Goal: Task Accomplishment & Management: Manage account settings

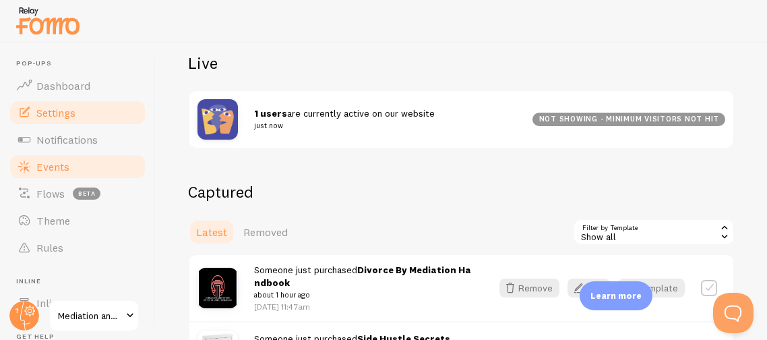
click at [55, 107] on span "Settings" at bounding box center [55, 112] width 39 height 13
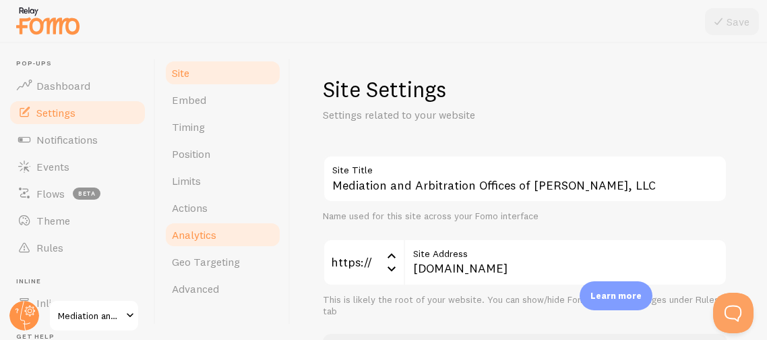
click at [181, 229] on span "Analytics" at bounding box center [194, 234] width 45 height 13
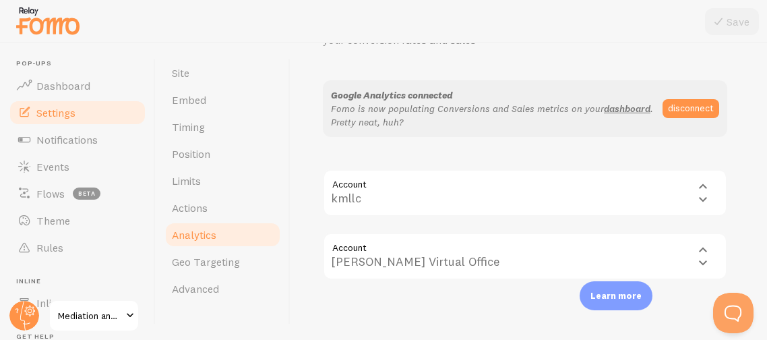
scroll to position [94, 0]
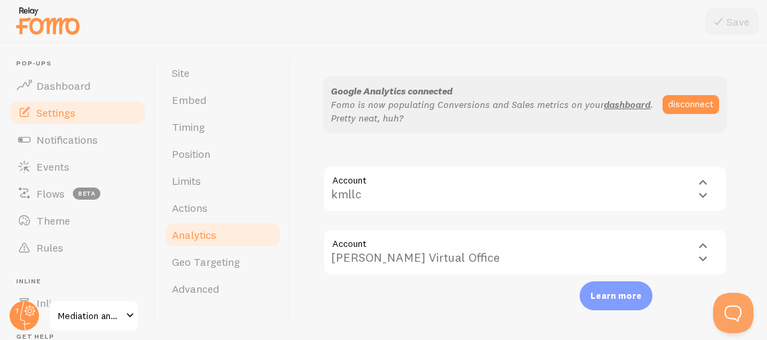
click at [699, 245] on div "Account properties/374352431 Karima Muhammad Virtual Office Karima Muhammad Vir…" at bounding box center [525, 252] width 405 height 47
click at [497, 250] on div "Account properties/374352431 Karima Muhammad Virtual Office Karima Muhammad Vir…" at bounding box center [525, 252] width 405 height 47
click at [511, 254] on div "Account properties/374352431 Karima Muhammad Virtual Office Karima Muhammad Vir…" at bounding box center [525, 252] width 405 height 47
click at [391, 190] on div "Account accounts/267430335 kmllc kmllc" at bounding box center [525, 188] width 405 height 47
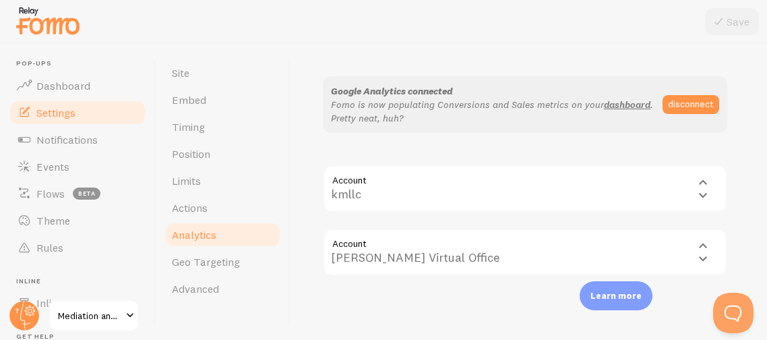
click at [385, 195] on div "Account accounts/267430335 kmllc kmllc" at bounding box center [525, 188] width 405 height 47
click at [705, 181] on div "Account accounts/267430335 kmllc kmllc" at bounding box center [525, 188] width 405 height 47
click at [699, 198] on div "Account accounts/267430335 kmllc kmllc" at bounding box center [525, 188] width 405 height 47
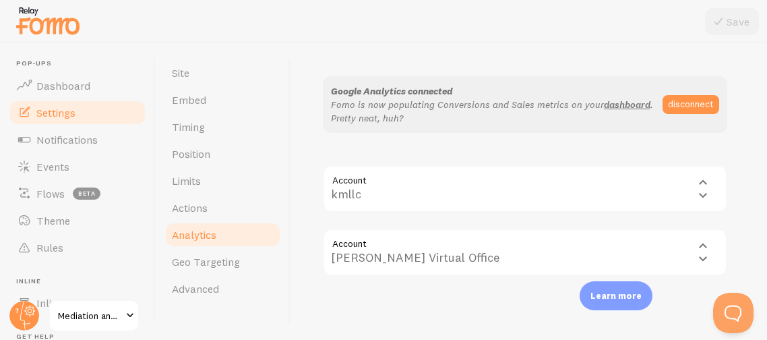
click at [358, 188] on div "Account accounts/267430335 kmllc kmllc" at bounding box center [525, 188] width 405 height 47
click at [699, 98] on button "disconnect" at bounding box center [691, 104] width 57 height 19
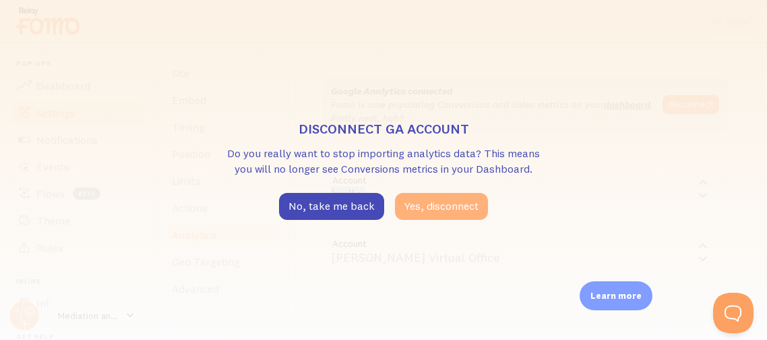
click at [423, 205] on button "Yes, disconnect" at bounding box center [441, 206] width 93 height 27
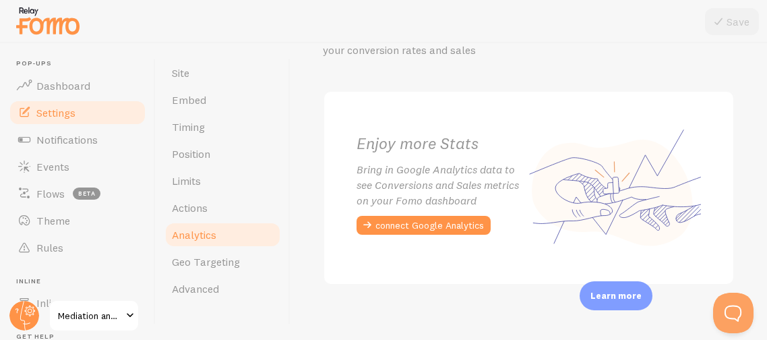
scroll to position [90, 0]
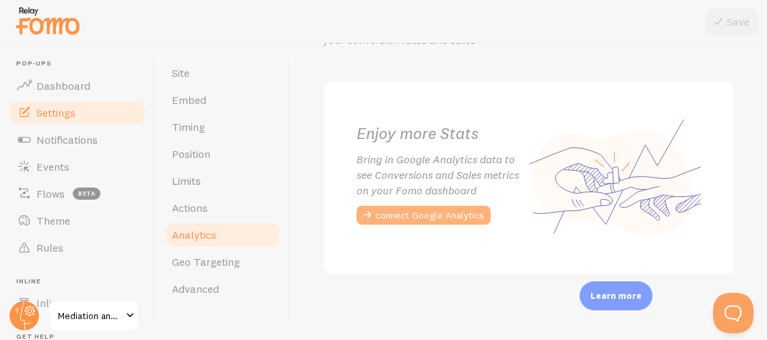
click at [450, 213] on button "connect Google Analytics" at bounding box center [424, 215] width 134 height 19
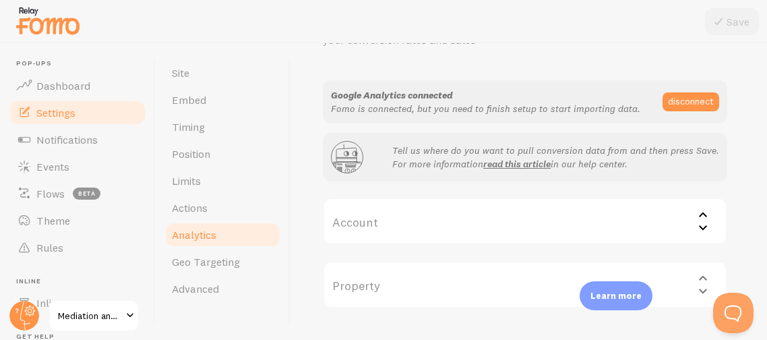
click at [671, 218] on label "Account" at bounding box center [525, 221] width 405 height 47
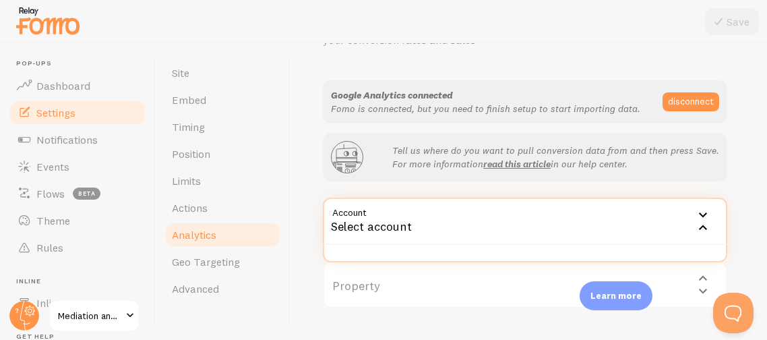
click at [421, 238] on div "Select account" at bounding box center [525, 221] width 405 height 47
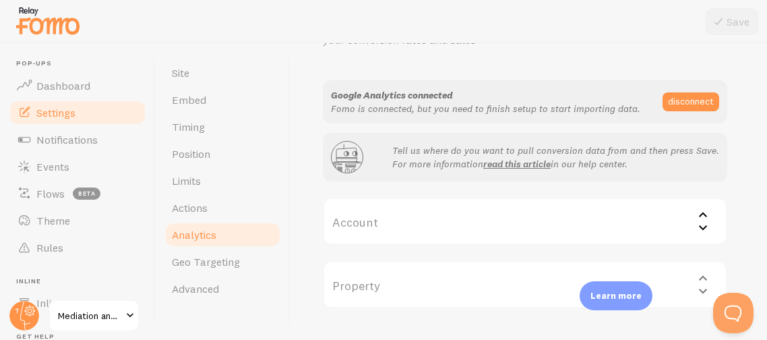
click at [418, 287] on div "Property Select property" at bounding box center [525, 284] width 405 height 47
click at [701, 291] on div "Property Select property" at bounding box center [525, 284] width 405 height 47
click at [372, 223] on label "Account" at bounding box center [525, 221] width 405 height 47
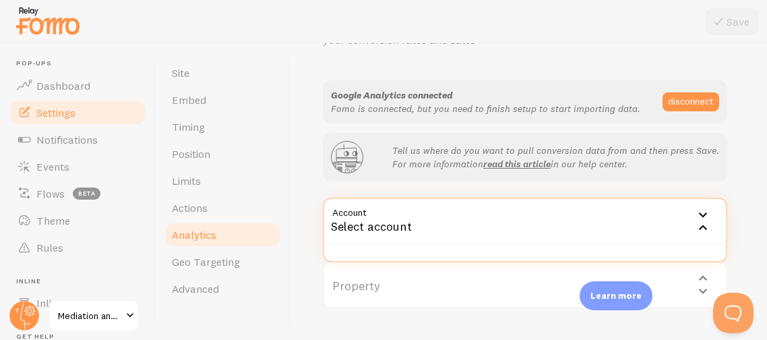
click at [358, 230] on div "Select account" at bounding box center [525, 221] width 405 height 47
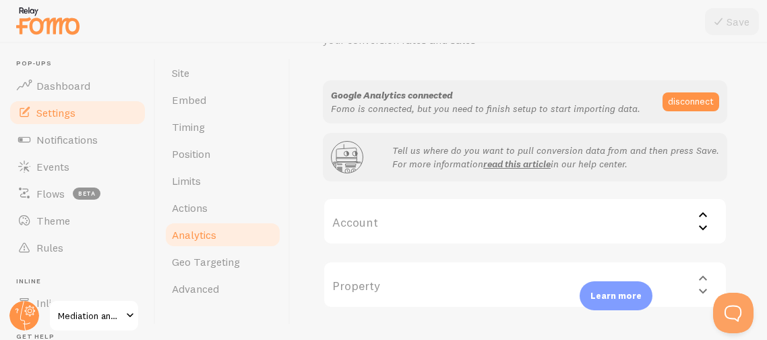
click at [355, 223] on label "Account" at bounding box center [525, 221] width 405 height 47
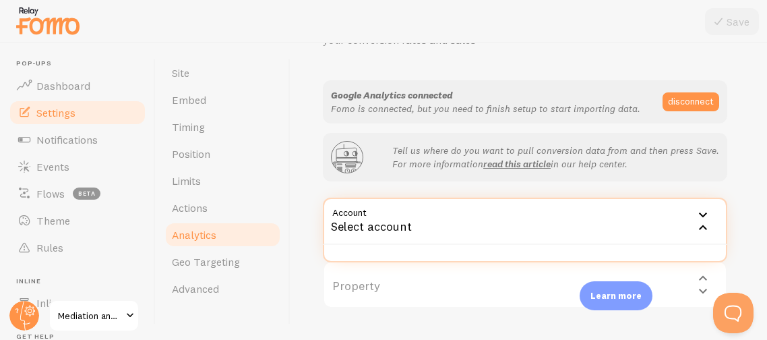
click at [343, 245] on ul at bounding box center [525, 253] width 402 height 16
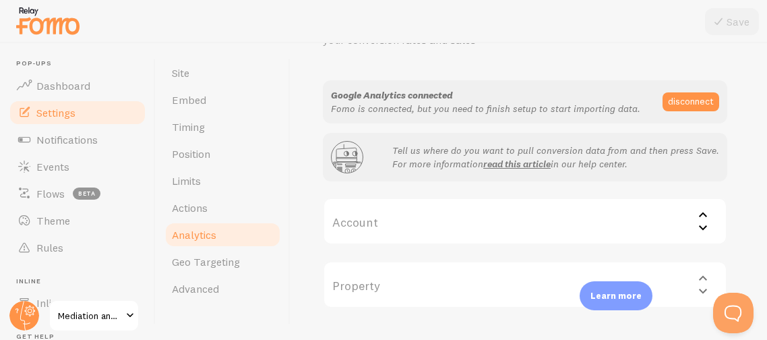
click at [343, 229] on label "Account" at bounding box center [525, 221] width 405 height 47
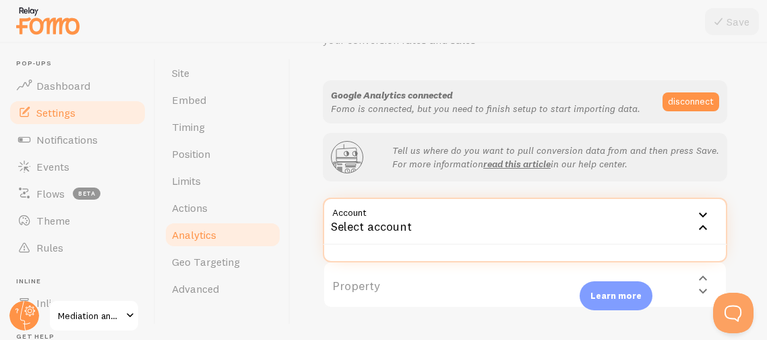
click at [459, 233] on div "Select account" at bounding box center [525, 221] width 405 height 47
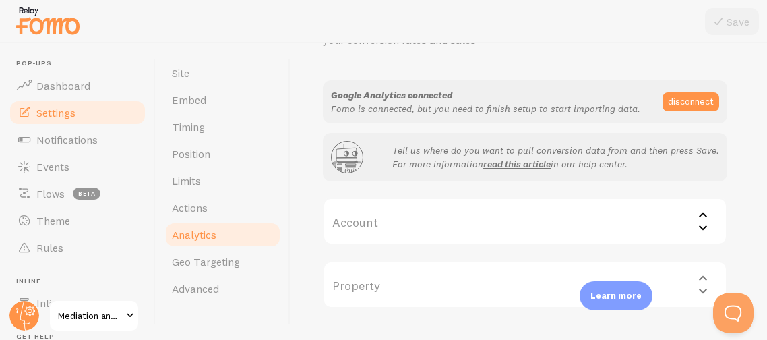
click at [359, 215] on label "Account" at bounding box center [525, 221] width 405 height 47
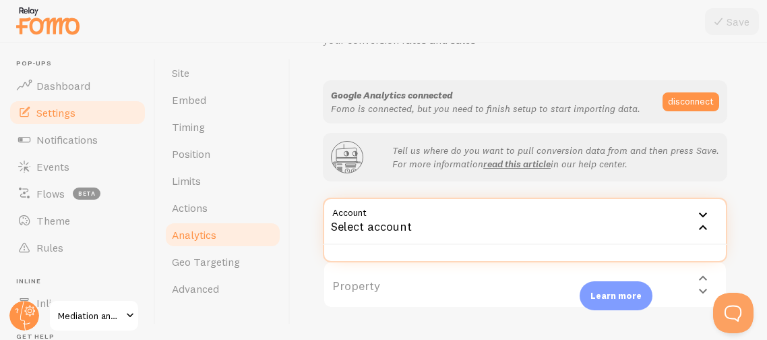
click at [355, 219] on div "Select account" at bounding box center [525, 221] width 405 height 47
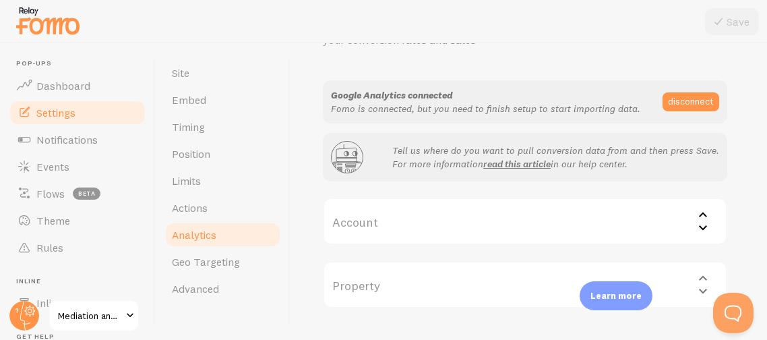
click at [351, 223] on label "Account" at bounding box center [525, 221] width 405 height 47
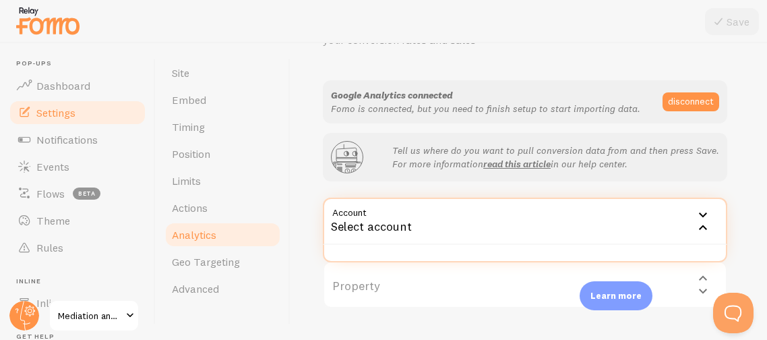
click at [403, 280] on div "Property Select property" at bounding box center [525, 284] width 405 height 47
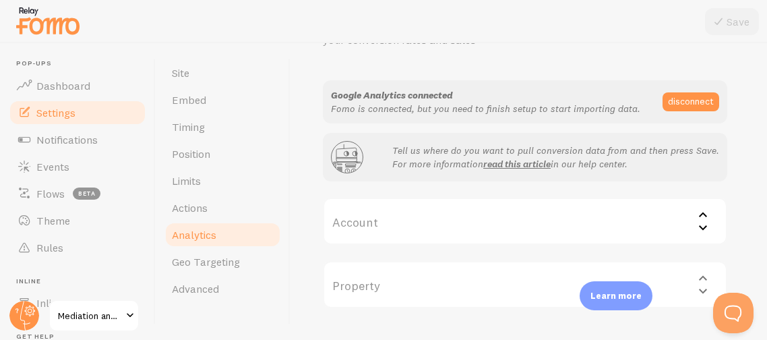
click at [403, 280] on div "Property Select property" at bounding box center [525, 284] width 405 height 47
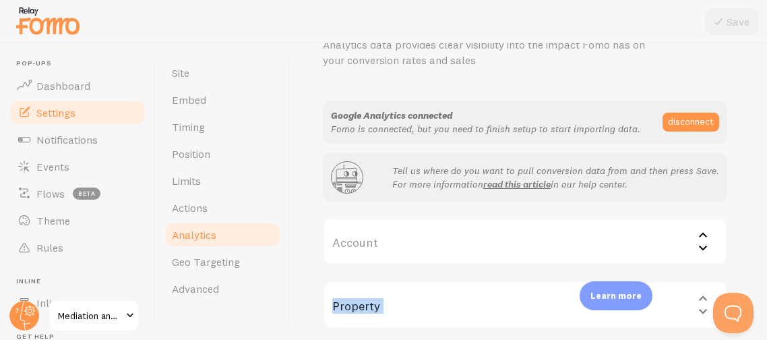
scroll to position [69, 0]
click at [674, 113] on button "disconnect" at bounding box center [691, 122] width 57 height 19
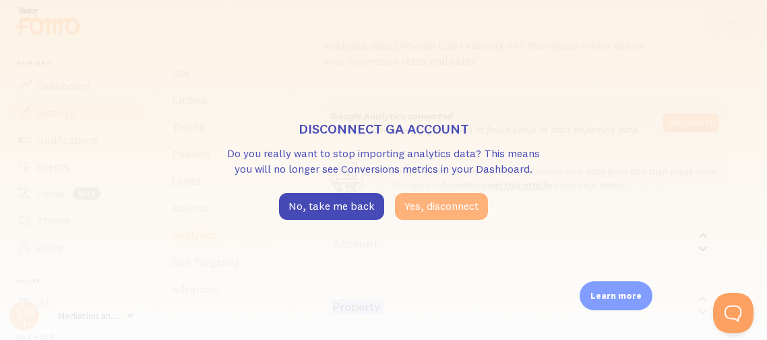
click at [412, 208] on button "Yes, disconnect" at bounding box center [441, 206] width 93 height 27
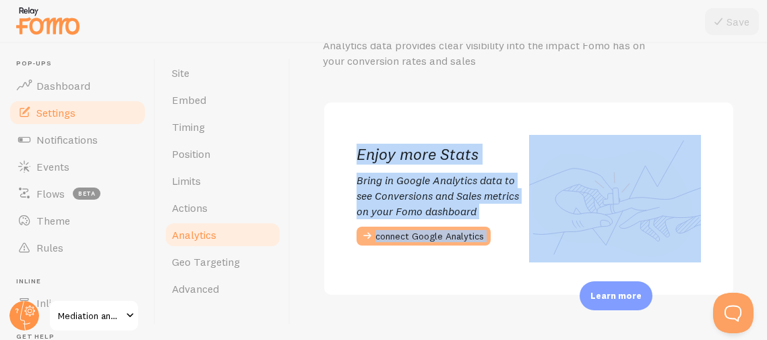
click at [395, 234] on button "connect Google Analytics" at bounding box center [424, 236] width 134 height 19
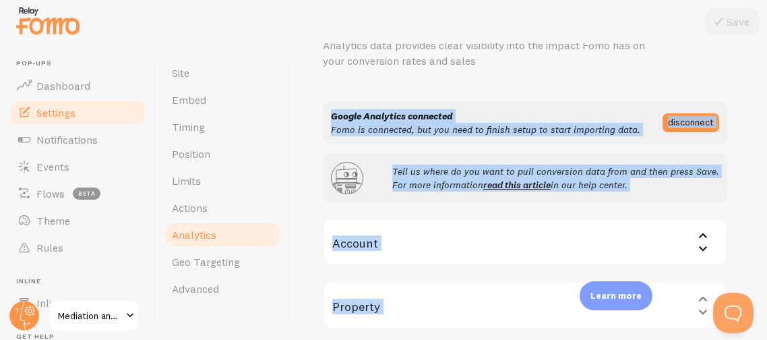
click at [516, 241] on label "Account" at bounding box center [525, 241] width 405 height 47
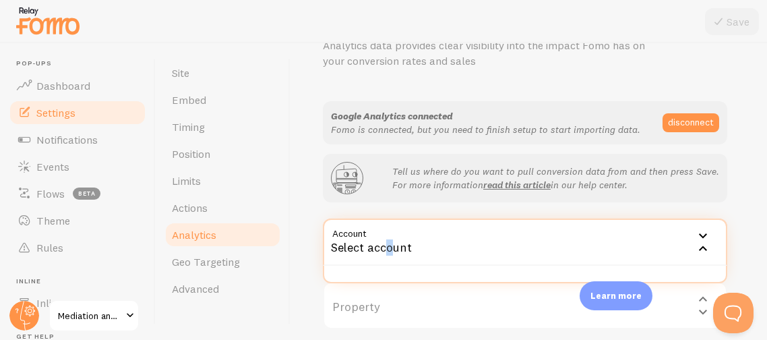
click at [388, 262] on div "Select account" at bounding box center [525, 241] width 405 height 47
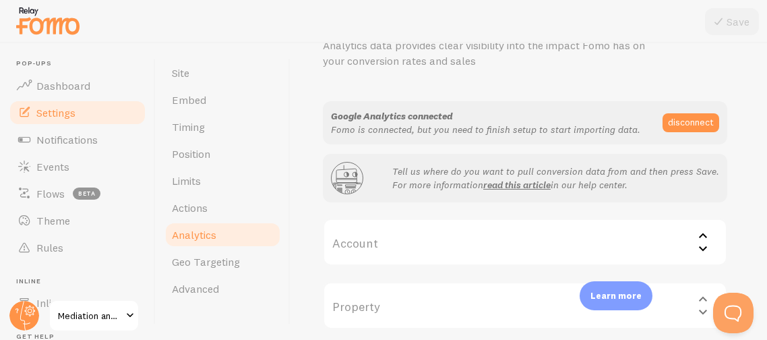
click at [386, 246] on label "Account" at bounding box center [525, 241] width 405 height 47
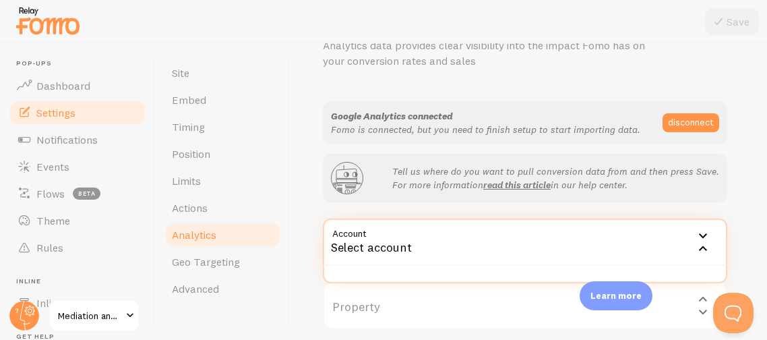
click at [400, 247] on div "Select account" at bounding box center [525, 241] width 405 height 47
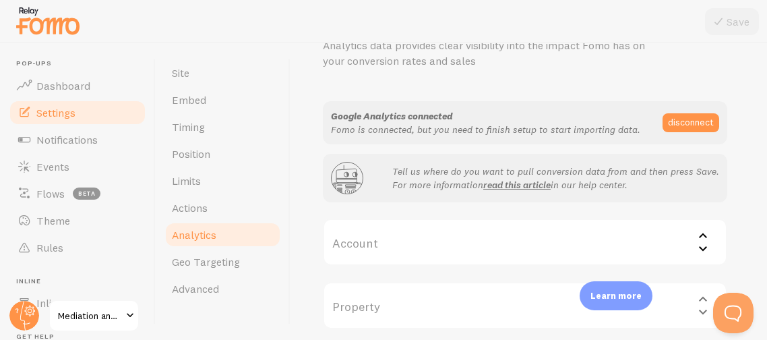
click at [396, 235] on label "Account" at bounding box center [525, 241] width 405 height 47
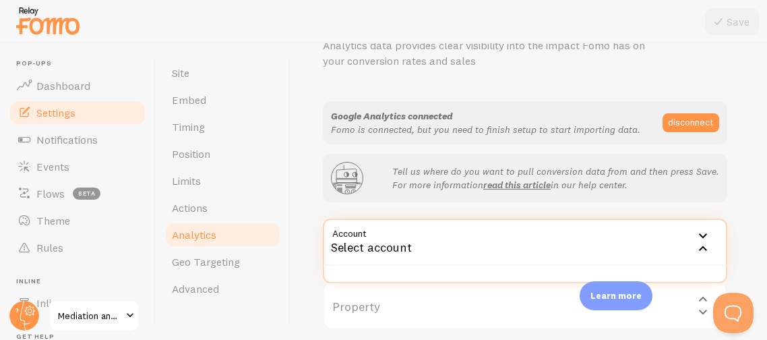
click at [701, 235] on icon at bounding box center [703, 235] width 8 height 5
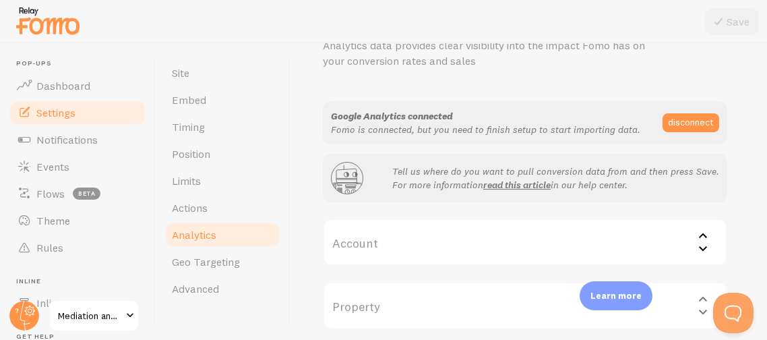
click at [426, 237] on label "Account" at bounding box center [525, 241] width 405 height 47
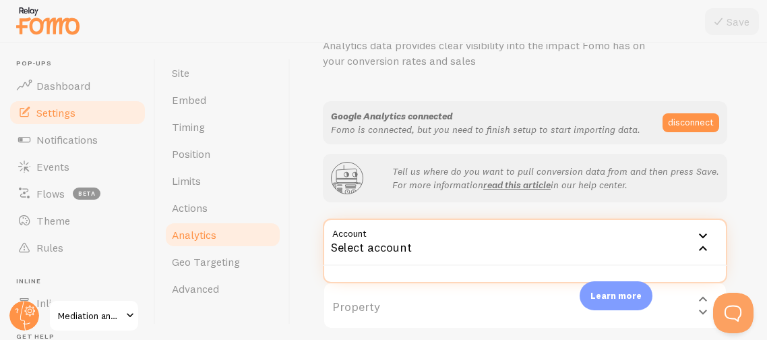
click at [415, 309] on div "Property Select property" at bounding box center [525, 305] width 405 height 47
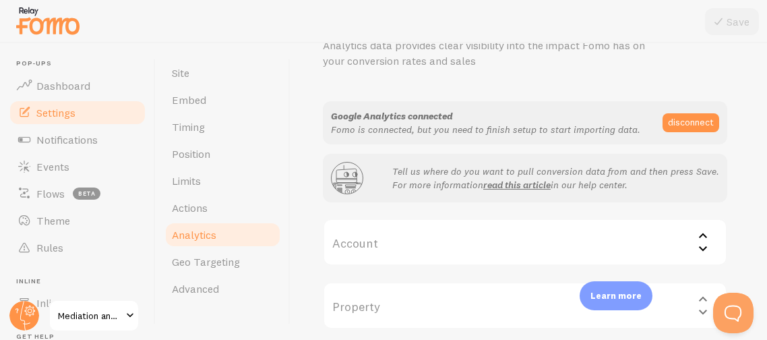
click at [415, 309] on div "Property Select property" at bounding box center [525, 305] width 405 height 47
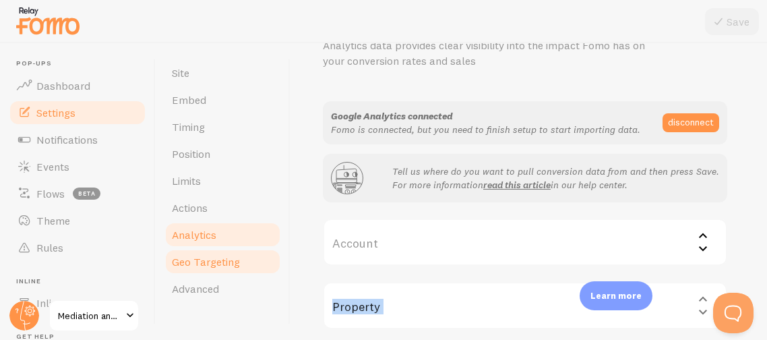
click at [255, 263] on link "Geo Targeting" at bounding box center [223, 261] width 118 height 27
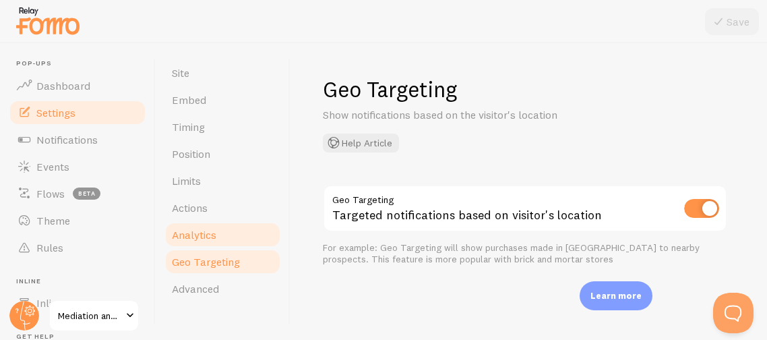
click at [208, 233] on span "Analytics" at bounding box center [194, 234] width 45 height 13
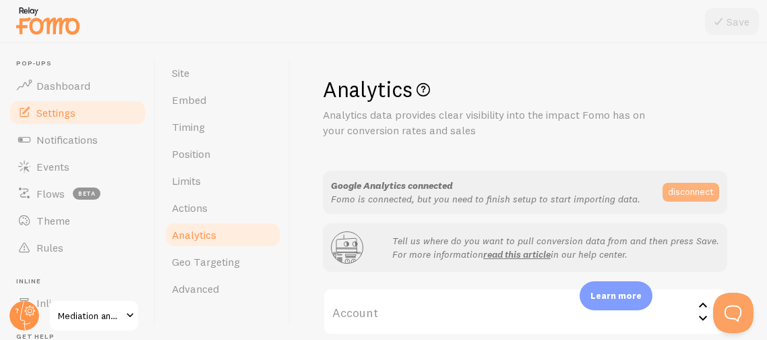
click at [679, 189] on button "disconnect" at bounding box center [691, 192] width 57 height 19
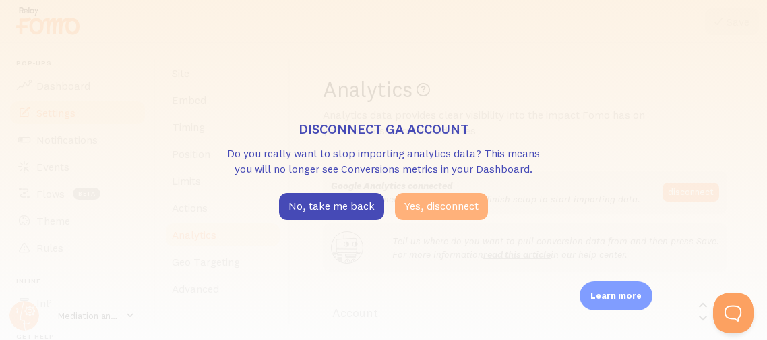
click at [429, 206] on button "Yes, disconnect" at bounding box center [441, 206] width 93 height 27
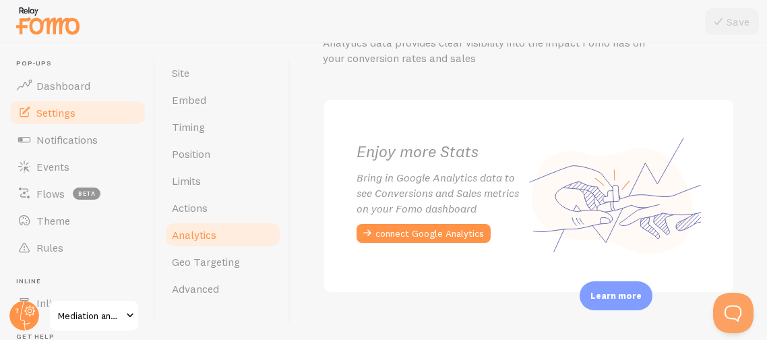
scroll to position [90, 0]
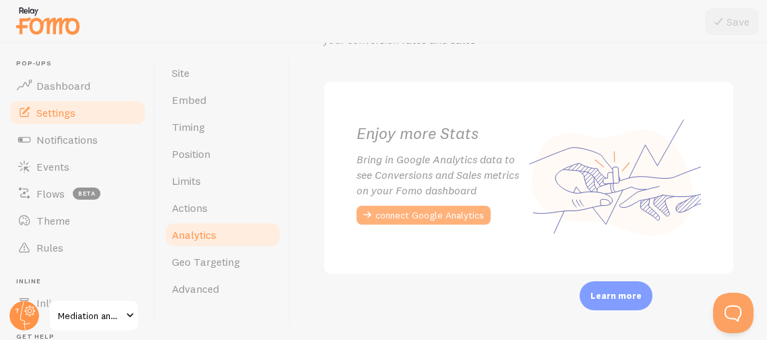
click at [404, 214] on button "connect Google Analytics" at bounding box center [424, 215] width 134 height 19
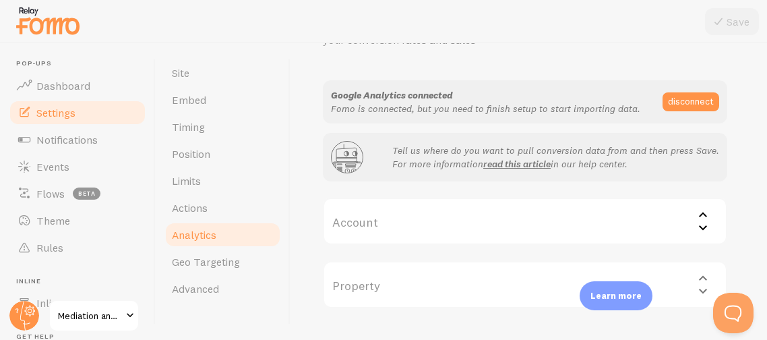
click at [496, 223] on label "Account" at bounding box center [525, 221] width 405 height 47
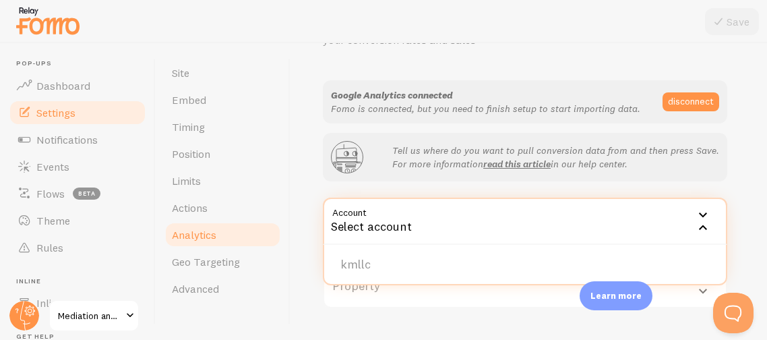
click at [445, 216] on div "Select account" at bounding box center [525, 221] width 405 height 47
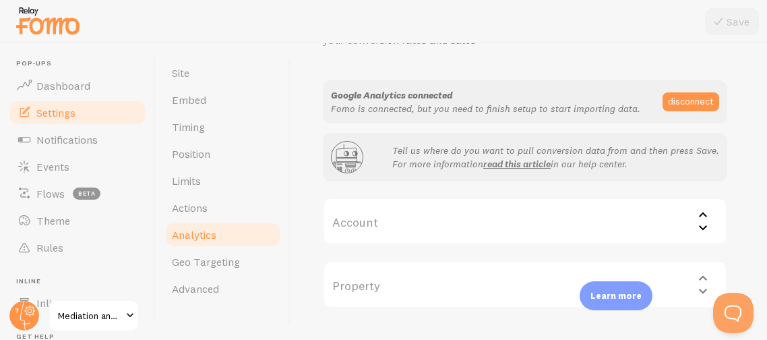
click at [442, 291] on div "Property Select property" at bounding box center [525, 284] width 405 height 47
click at [432, 281] on div "Property Select property" at bounding box center [525, 284] width 405 height 47
click at [749, 217] on div "Analytics Analytics data provides clear visibility into the impact Fomo has on …" at bounding box center [529, 191] width 477 height 297
click at [701, 277] on div "Property Select property" at bounding box center [525, 284] width 405 height 47
click at [706, 285] on div "Property Select property" at bounding box center [525, 284] width 405 height 47
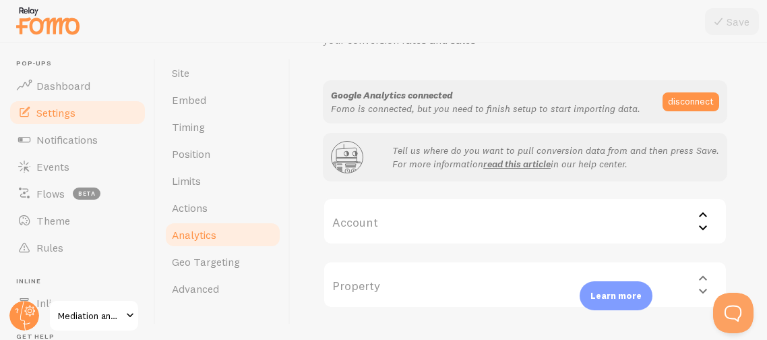
click at [704, 288] on div "Property Select property" at bounding box center [525, 284] width 405 height 47
click at [701, 291] on div "Property Select property" at bounding box center [525, 284] width 405 height 47
click at [685, 98] on button "disconnect" at bounding box center [691, 101] width 57 height 19
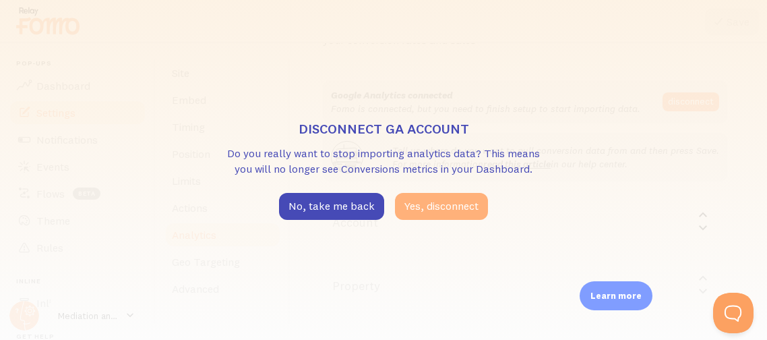
click at [443, 197] on button "Yes, disconnect" at bounding box center [441, 206] width 93 height 27
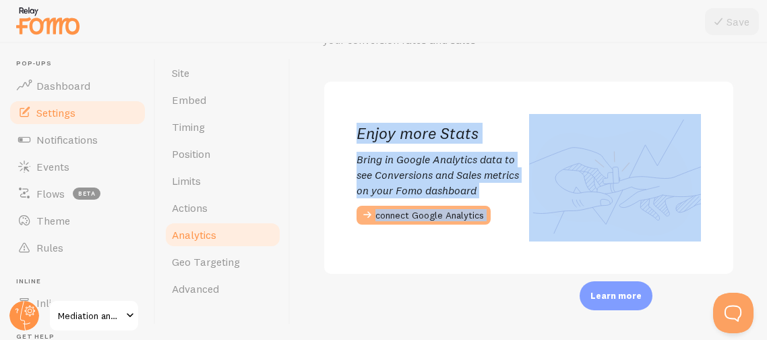
click at [440, 208] on button "connect Google Analytics" at bounding box center [424, 215] width 134 height 19
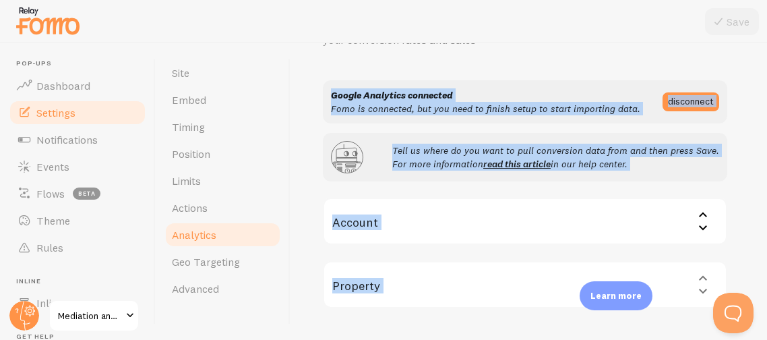
click at [517, 203] on label "Account" at bounding box center [525, 221] width 405 height 47
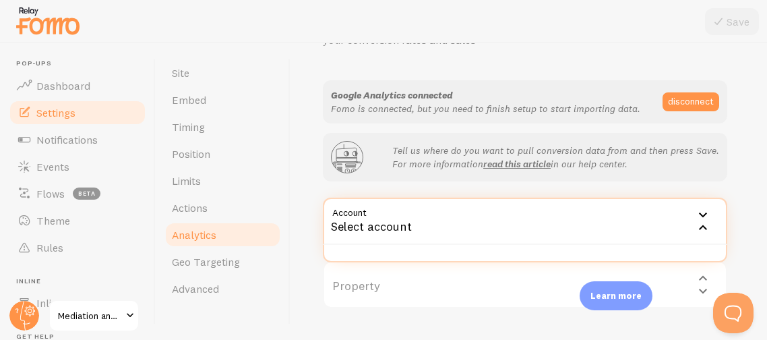
click at [449, 252] on ul at bounding box center [525, 253] width 402 height 16
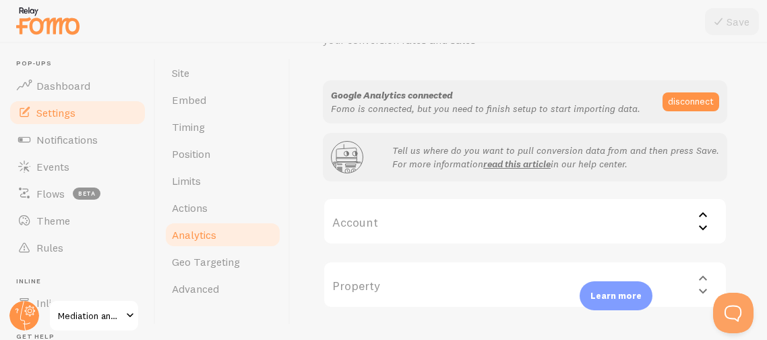
click at [449, 252] on div "Google Analytics connected Fomo is connected, but you need to finish setup to s…" at bounding box center [525, 194] width 405 height 228
click at [441, 219] on label "Account" at bounding box center [525, 221] width 405 height 47
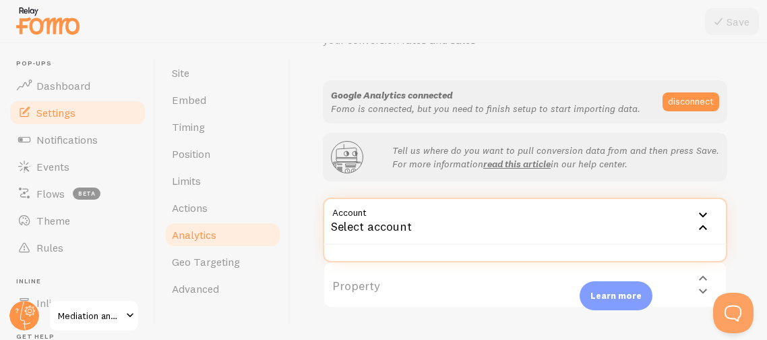
click at [328, 250] on ul at bounding box center [525, 253] width 402 height 16
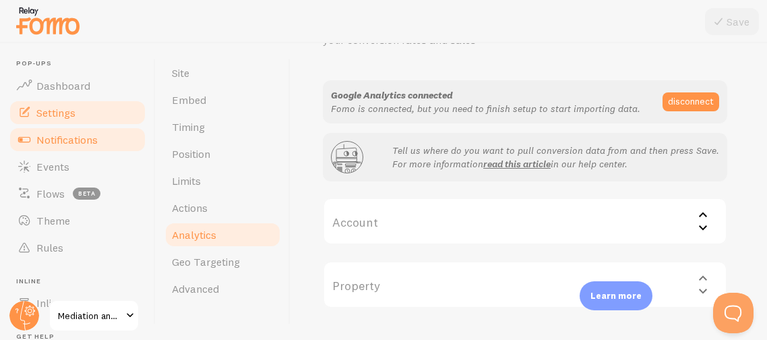
click at [92, 139] on span "Notifications" at bounding box center [66, 139] width 61 height 13
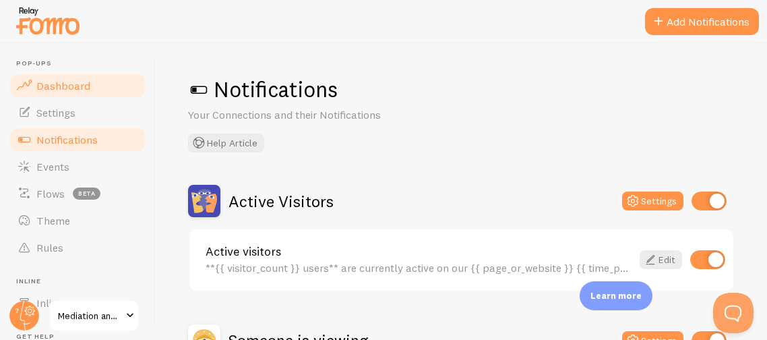
click at [65, 86] on span "Dashboard" at bounding box center [63, 85] width 54 height 13
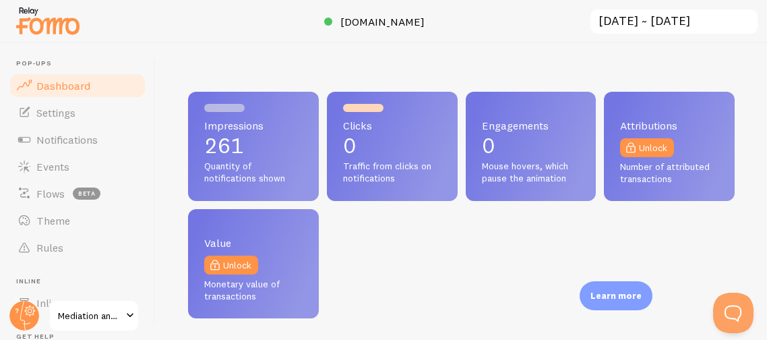
scroll to position [354, 546]
click at [45, 115] on span "Settings" at bounding box center [55, 112] width 39 height 13
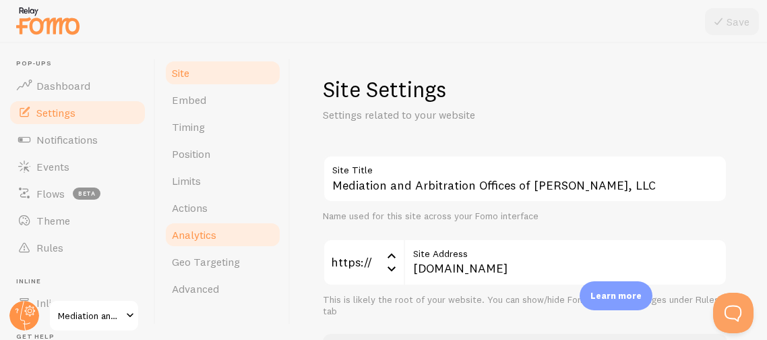
click at [201, 240] on span "Analytics" at bounding box center [194, 234] width 45 height 13
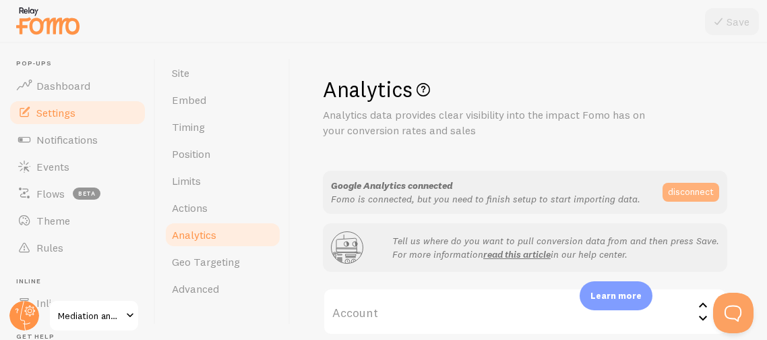
click at [680, 192] on button "disconnect" at bounding box center [691, 192] width 57 height 19
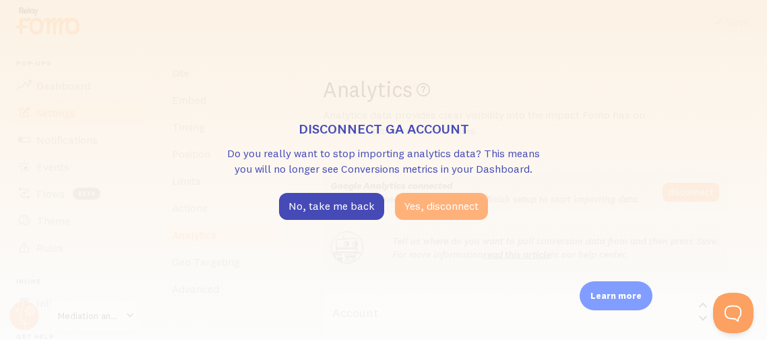
click at [424, 200] on button "Yes, disconnect" at bounding box center [441, 206] width 93 height 27
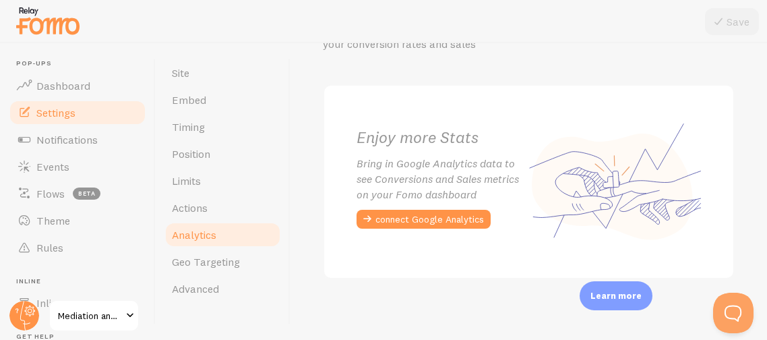
scroll to position [90, 0]
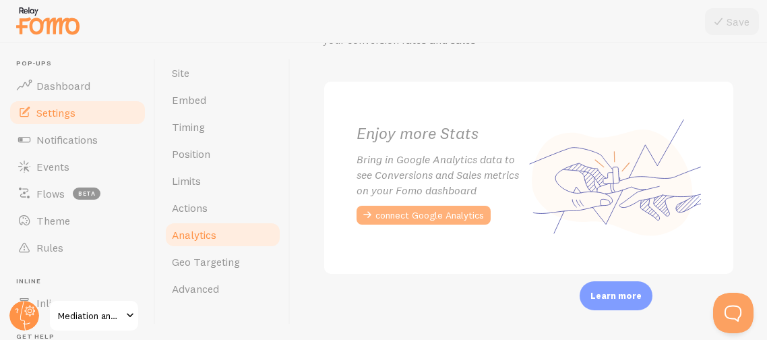
click at [444, 208] on button "connect Google Analytics" at bounding box center [424, 215] width 134 height 19
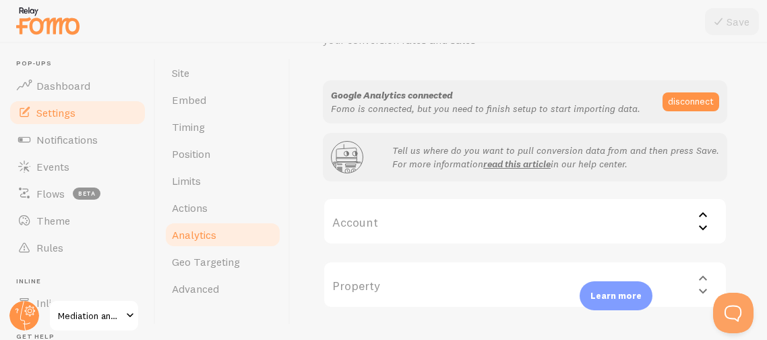
click at [453, 218] on label "Account" at bounding box center [525, 221] width 405 height 47
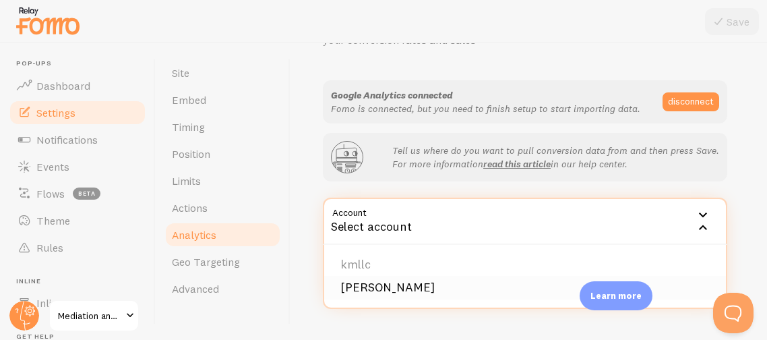
click at [376, 286] on li "[PERSON_NAME]" at bounding box center [525, 288] width 402 height 24
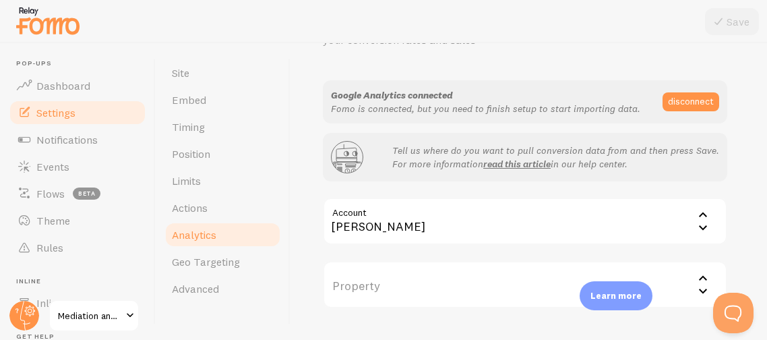
click at [388, 279] on label "Property" at bounding box center [525, 284] width 405 height 47
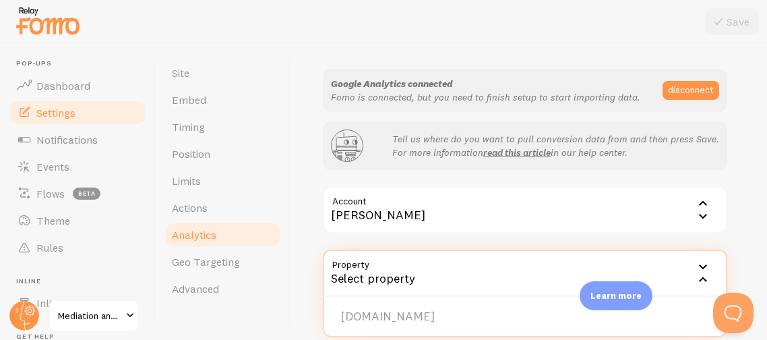
scroll to position [111, 0]
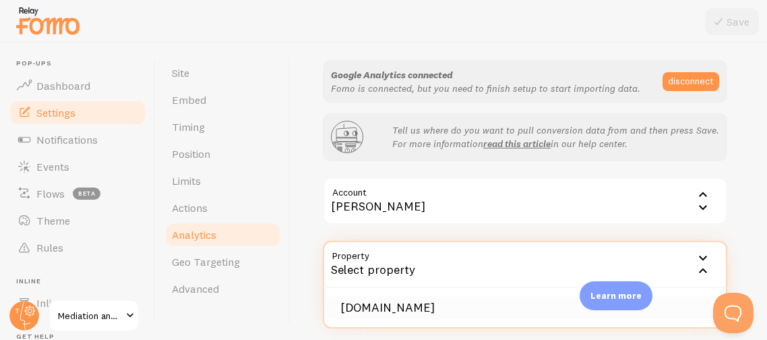
click at [387, 308] on li "www.MediatorAtLaw.com" at bounding box center [525, 308] width 402 height 24
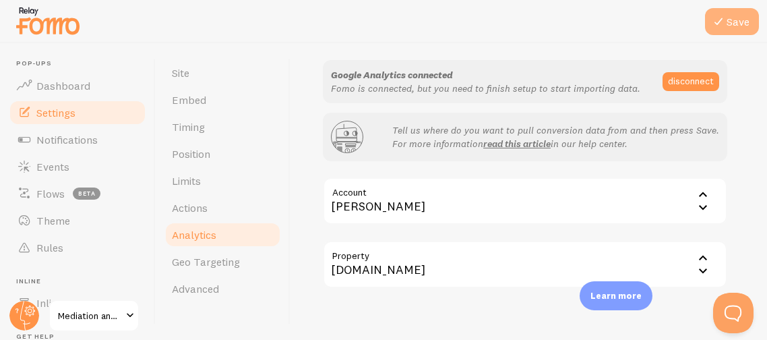
click at [740, 24] on button "Save" at bounding box center [732, 21] width 54 height 27
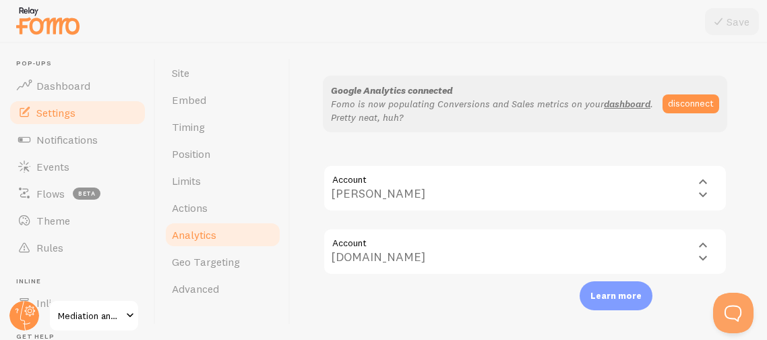
scroll to position [94, 0]
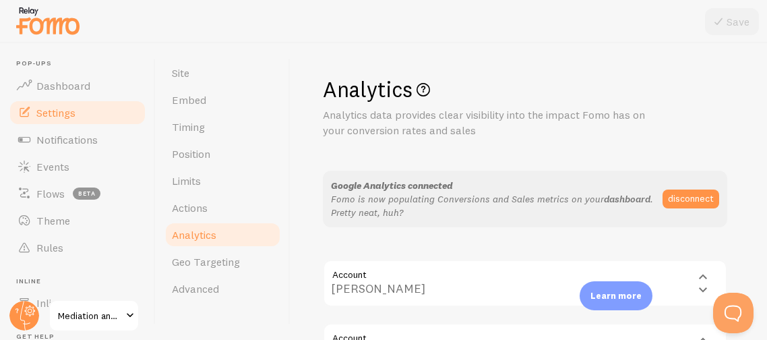
click at [622, 200] on link "dashboard" at bounding box center [627, 199] width 47 height 12
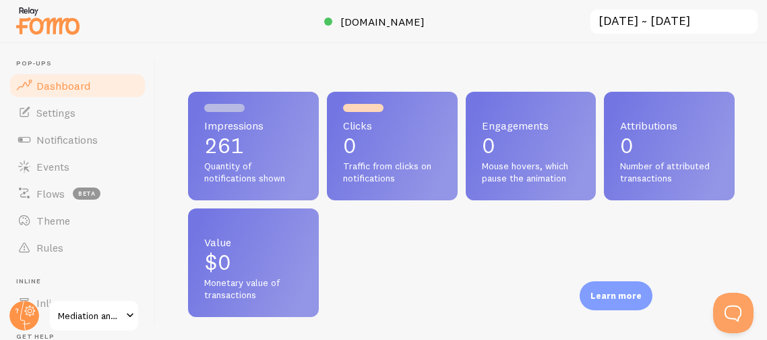
scroll to position [354, 546]
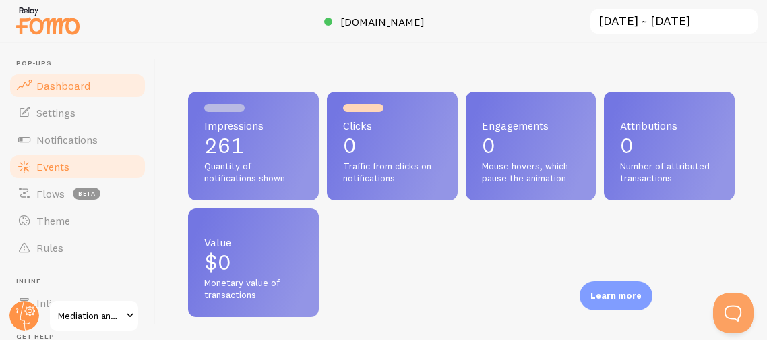
click at [61, 165] on span "Events" at bounding box center [52, 166] width 33 height 13
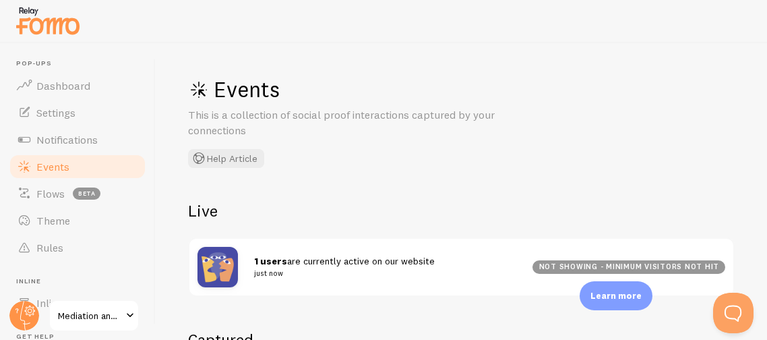
click at [410, 204] on h2 "Live" at bounding box center [461, 210] width 547 height 21
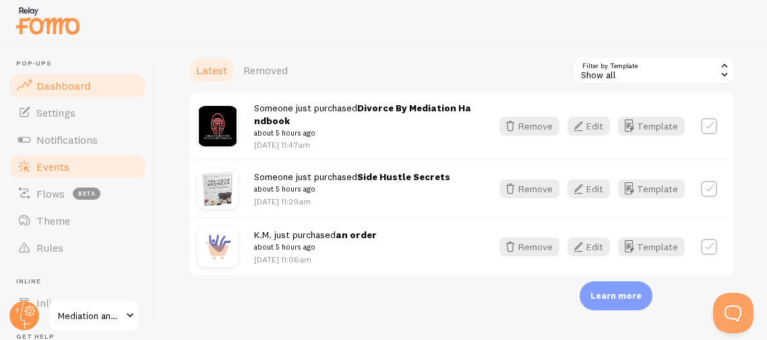
click at [42, 82] on span "Dashboard" at bounding box center [63, 85] width 54 height 13
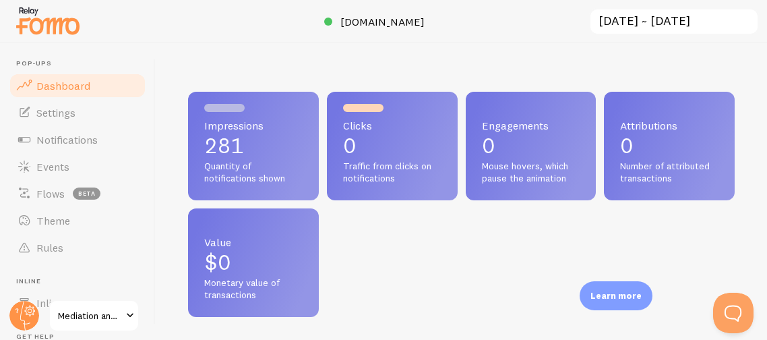
scroll to position [354, 546]
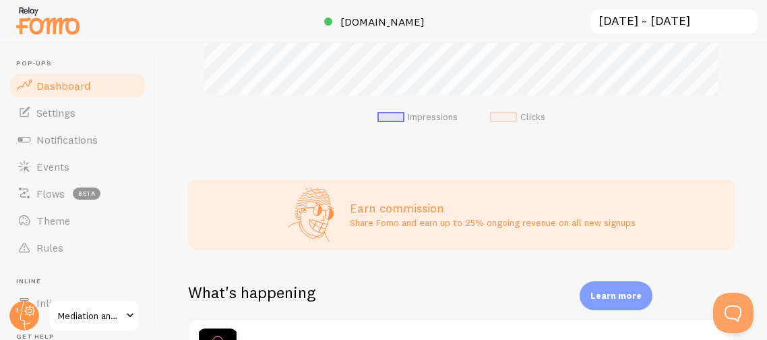
scroll to position [558, 0]
click at [515, 297] on div "What's happening" at bounding box center [461, 298] width 547 height 37
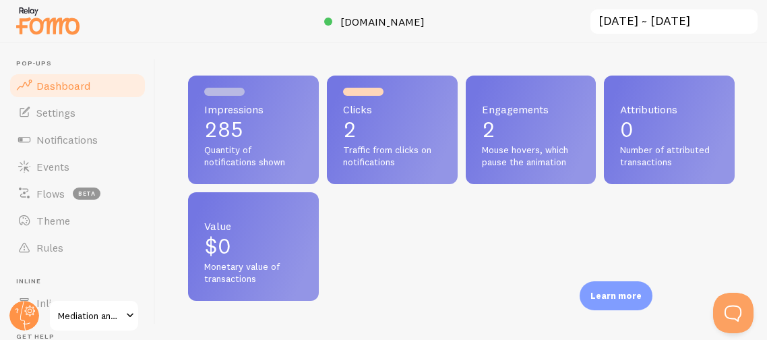
scroll to position [0, 0]
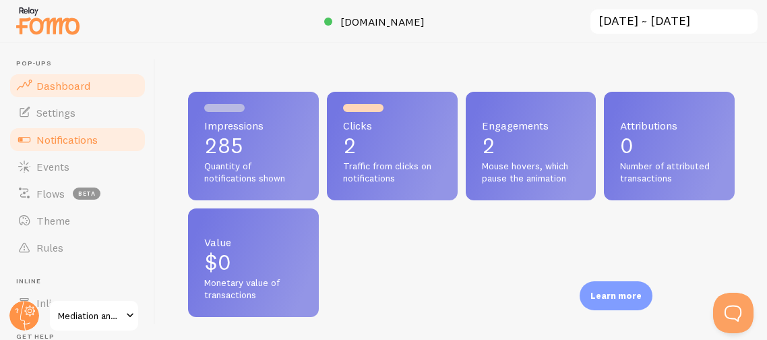
click at [94, 138] on span "Notifications" at bounding box center [66, 139] width 61 height 13
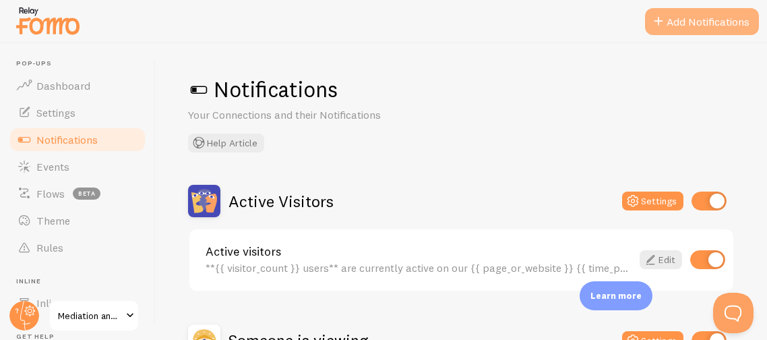
click at [682, 17] on button "Add Notifications" at bounding box center [702, 21] width 114 height 27
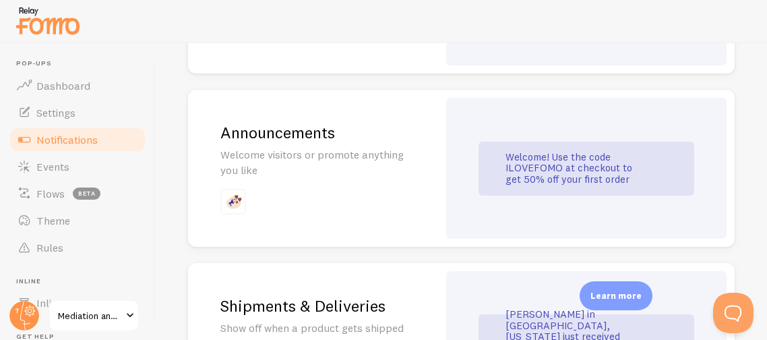
scroll to position [976, 0]
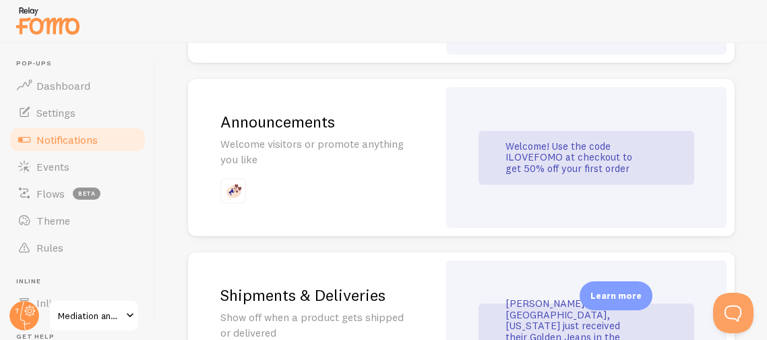
click at [349, 150] on p "Welcome visitors or promote anything you like" at bounding box center [313, 151] width 185 height 31
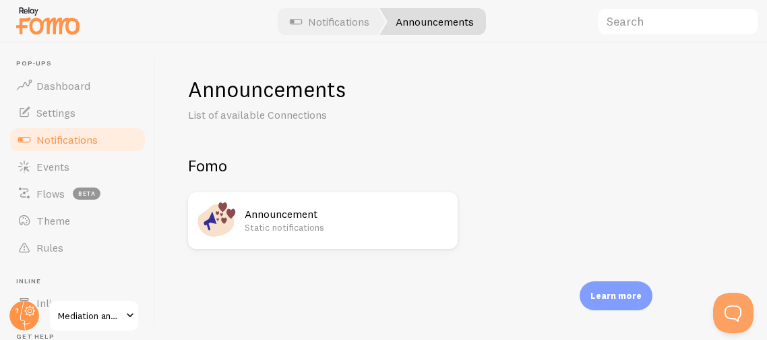
click at [334, 218] on h2 "Announcement" at bounding box center [347, 214] width 205 height 14
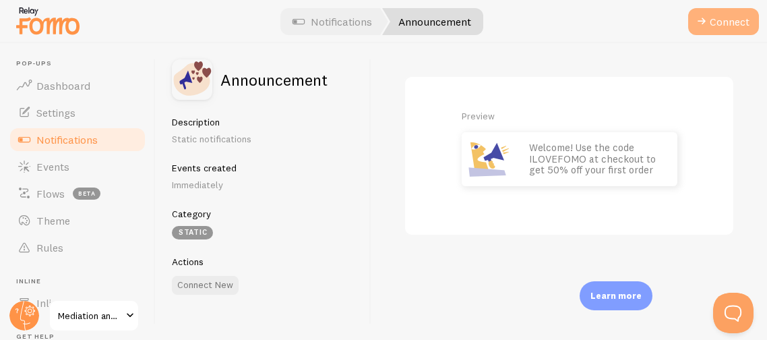
click at [714, 24] on button "Connect" at bounding box center [724, 21] width 71 height 27
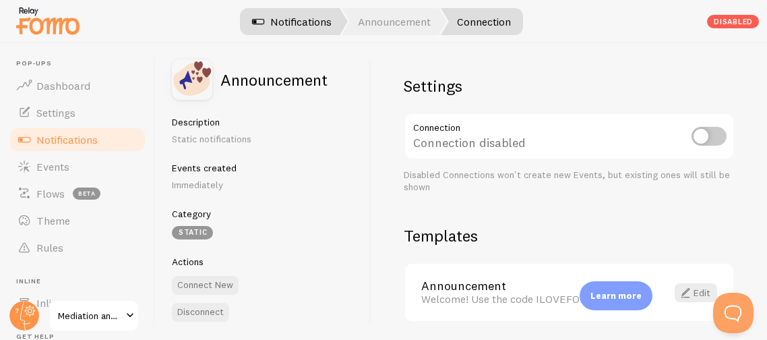
click at [290, 29] on link "Notifications" at bounding box center [292, 21] width 112 height 27
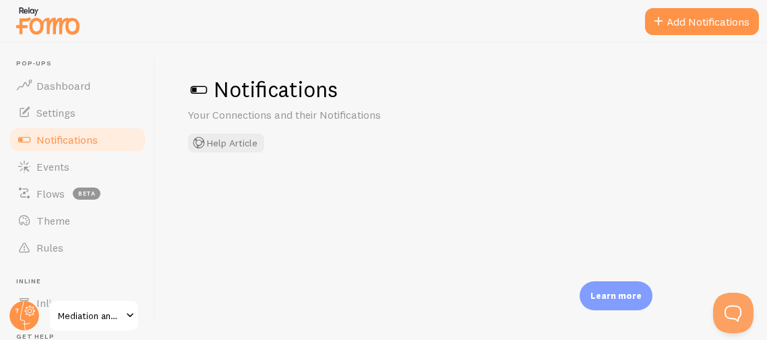
checkbox input "false"
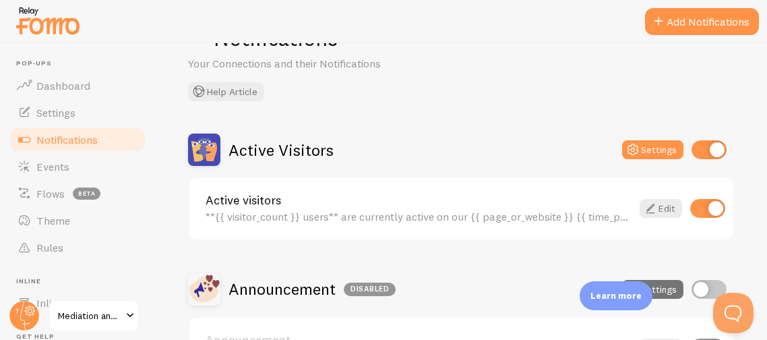
scroll to position [29, 0]
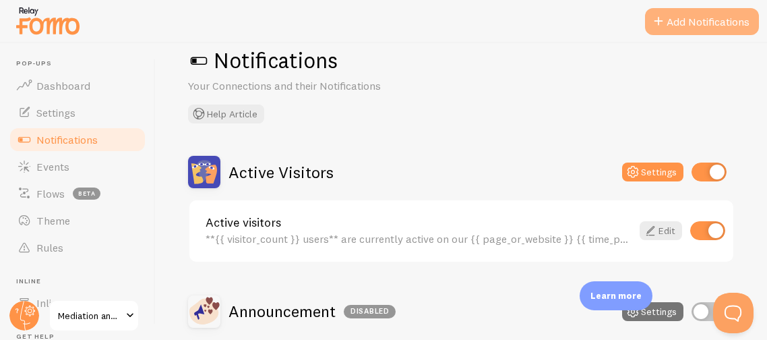
click at [678, 22] on button "Add Notifications" at bounding box center [702, 21] width 114 height 27
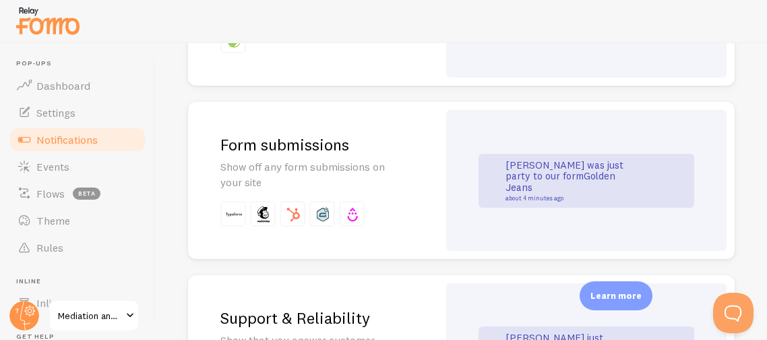
scroll to position [1303, 0]
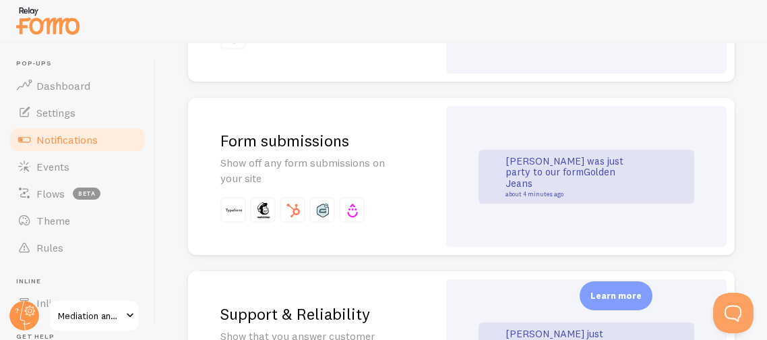
click at [384, 172] on p "Show off any form submissions on your site" at bounding box center [313, 170] width 185 height 31
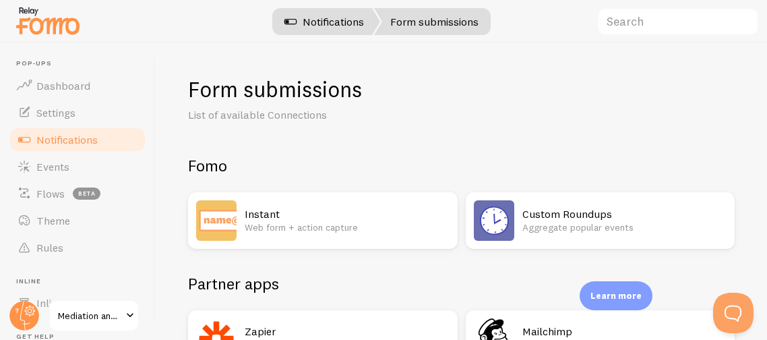
click at [300, 18] on link "Notifications" at bounding box center [324, 21] width 112 height 27
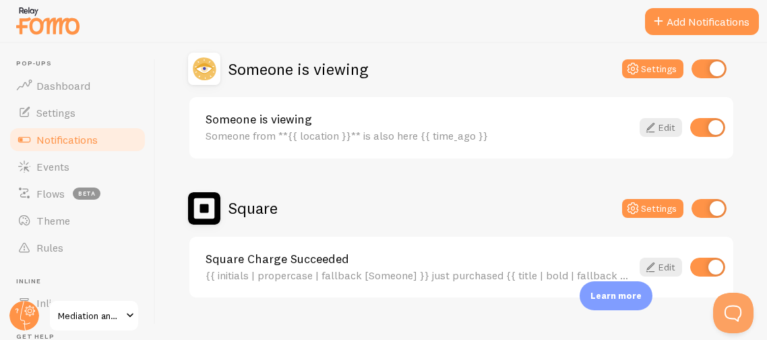
scroll to position [417, 0]
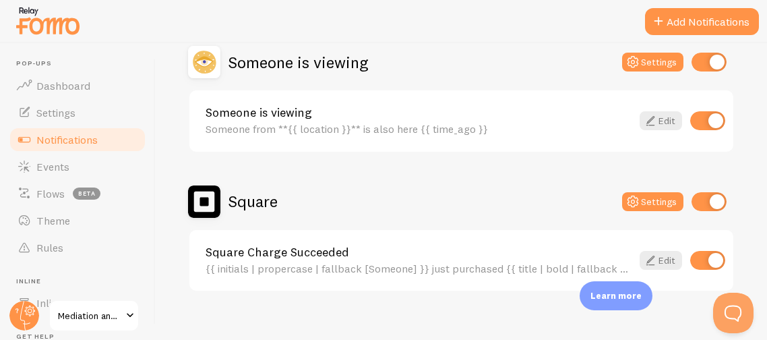
click at [681, 20] on button "Add Notifications" at bounding box center [702, 21] width 114 height 27
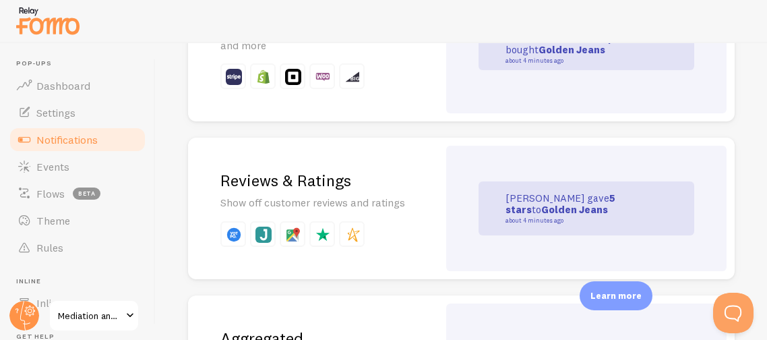
scroll to position [425, 0]
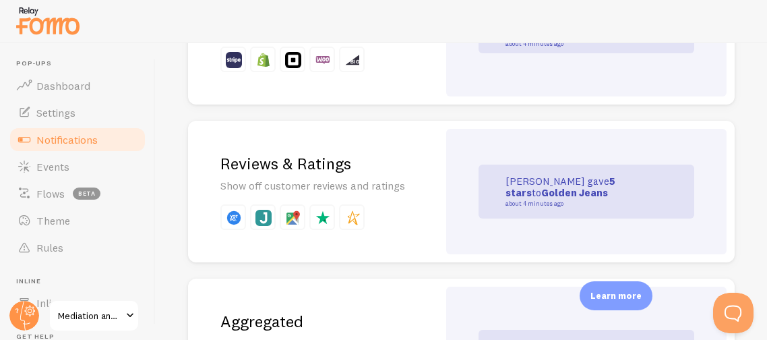
click at [351, 194] on div "Reviews & Ratings Show off customer reviews and ratings" at bounding box center [313, 192] width 250 height 142
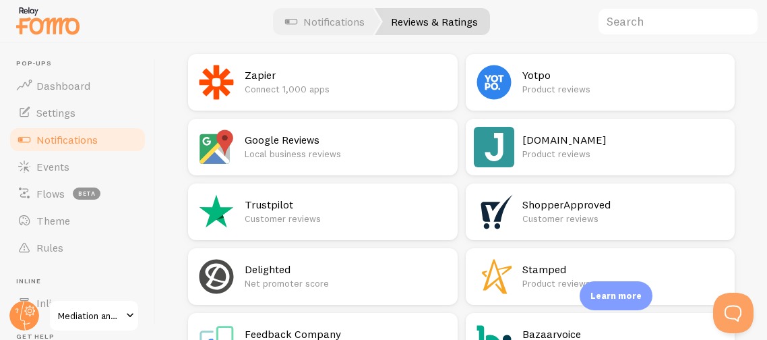
scroll to position [235, 0]
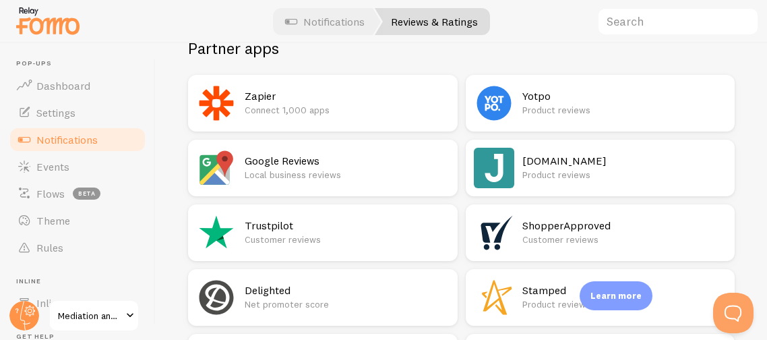
click at [332, 165] on h2 "Google Reviews" at bounding box center [347, 161] width 205 height 14
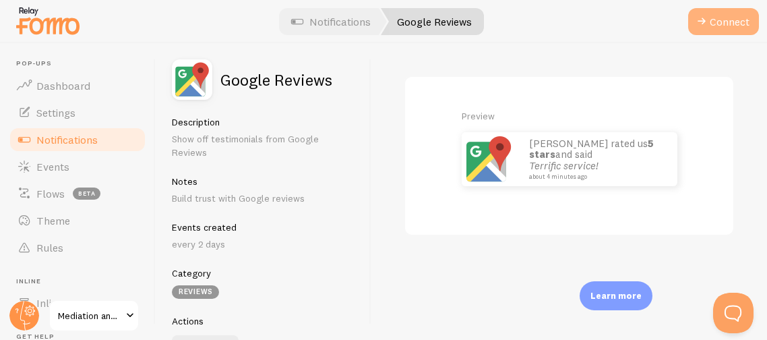
click at [738, 22] on button "Connect" at bounding box center [724, 21] width 71 height 27
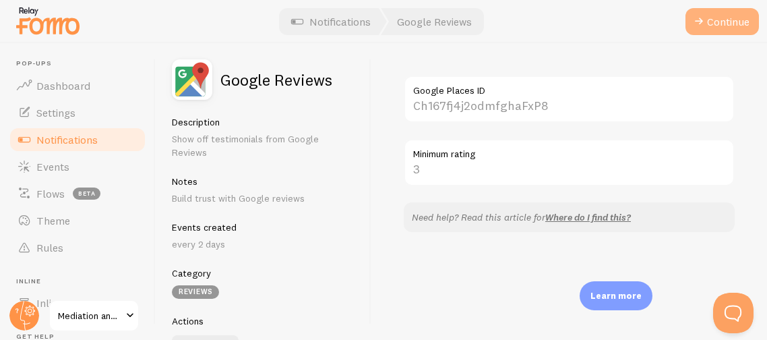
click at [720, 18] on button "Continue" at bounding box center [723, 21] width 74 height 27
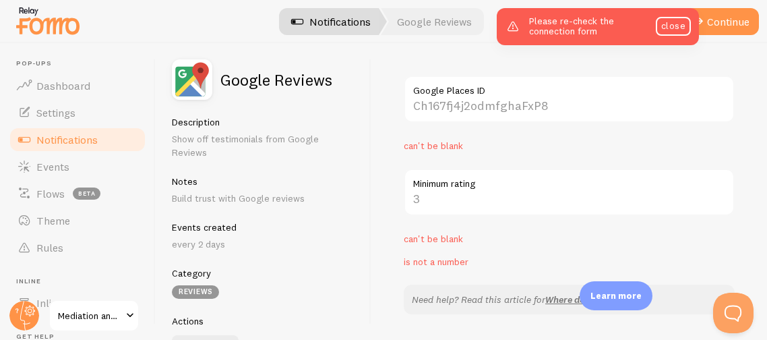
click at [301, 20] on span at bounding box center [297, 21] width 16 height 16
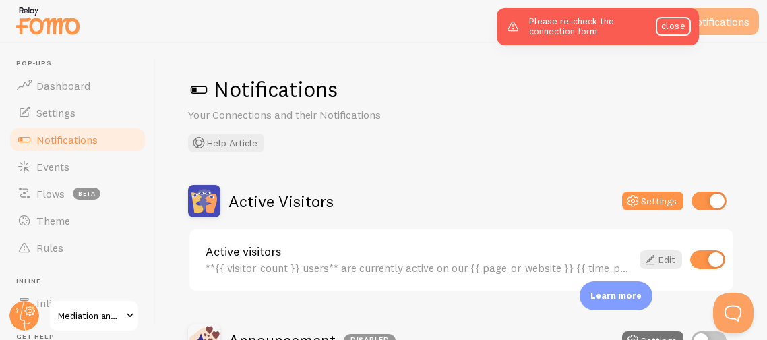
click at [735, 18] on button "Add Notifications" at bounding box center [702, 21] width 114 height 27
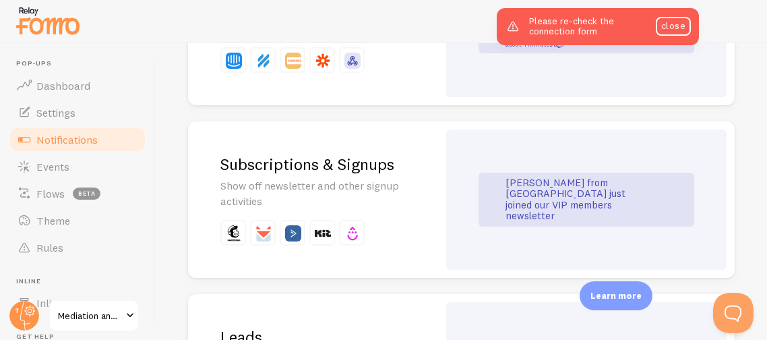
scroll to position [1635, 0]
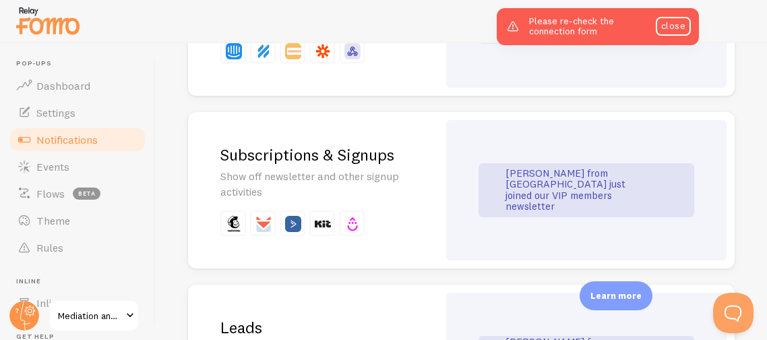
click at [387, 175] on p "Show off newsletter and other signup activities" at bounding box center [313, 184] width 185 height 31
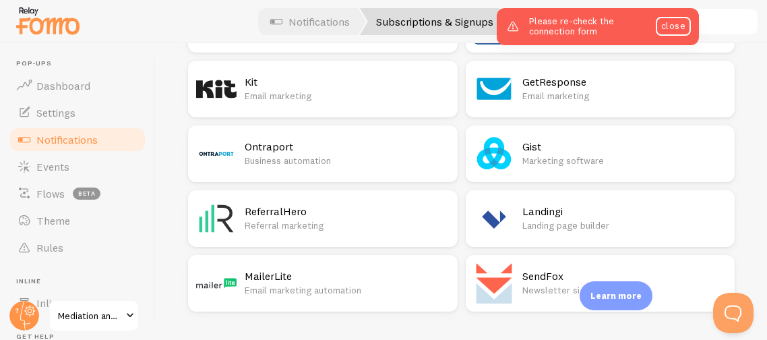
scroll to position [442, 0]
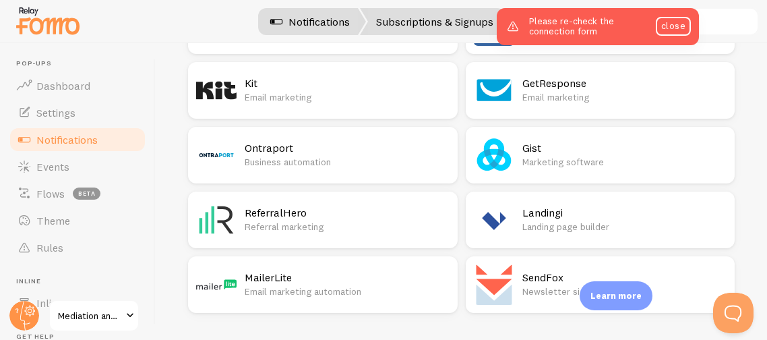
click at [314, 17] on link "Notifications" at bounding box center [310, 21] width 112 height 27
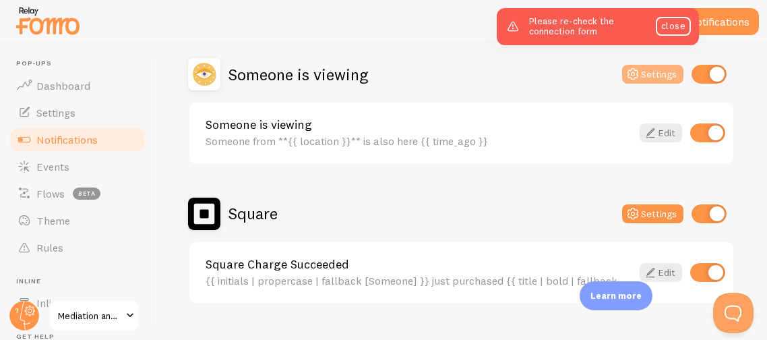
scroll to position [405, 0]
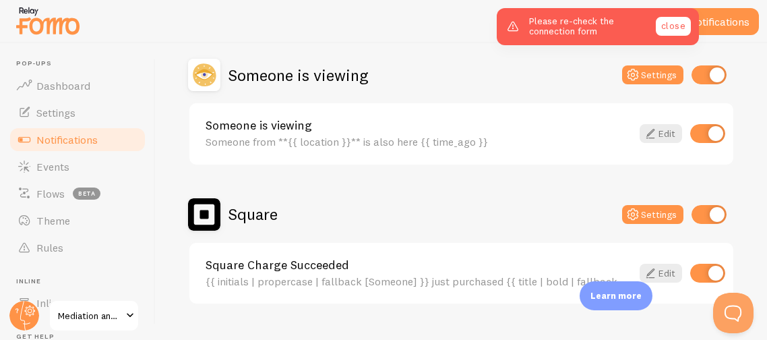
click at [671, 24] on link "close" at bounding box center [673, 26] width 35 height 19
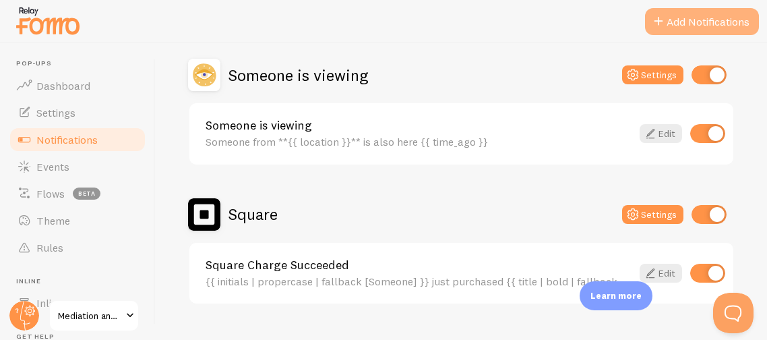
click at [695, 19] on button "Add Notifications" at bounding box center [702, 21] width 114 height 27
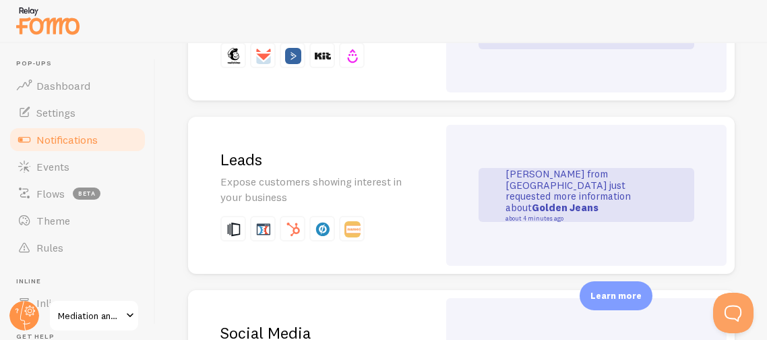
scroll to position [1819, 0]
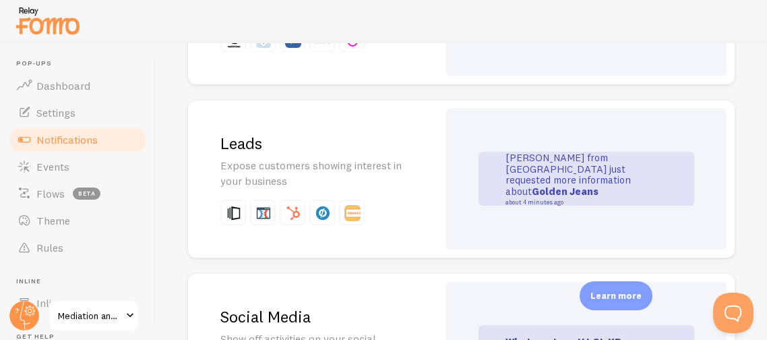
click at [392, 166] on p "Expose customers showing interest in your business" at bounding box center [313, 173] width 185 height 31
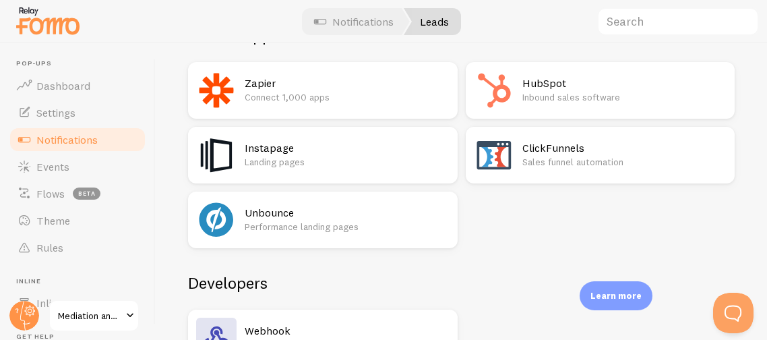
scroll to position [243, 0]
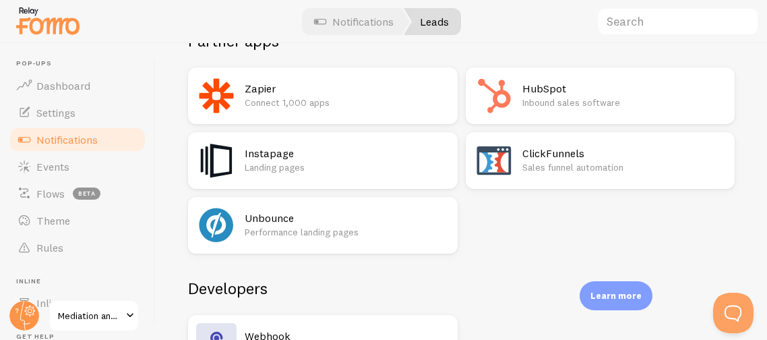
click at [516, 105] on div "HubSpot Inbound sales software" at bounding box center [601, 95] width 270 height 57
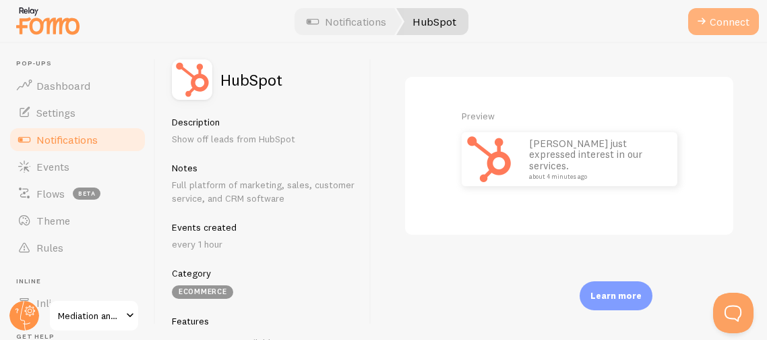
click at [727, 27] on button "Connect" at bounding box center [724, 21] width 71 height 27
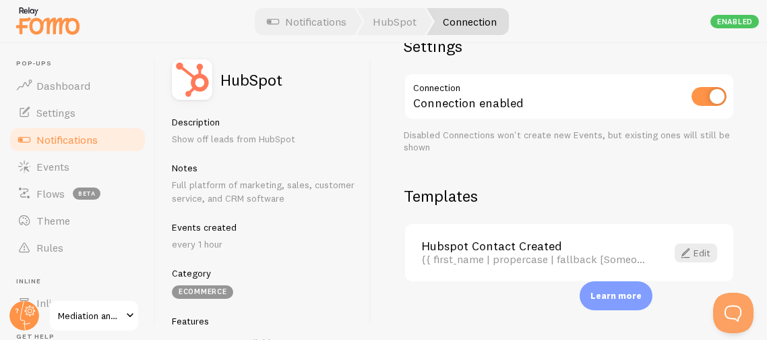
scroll to position [46, 0]
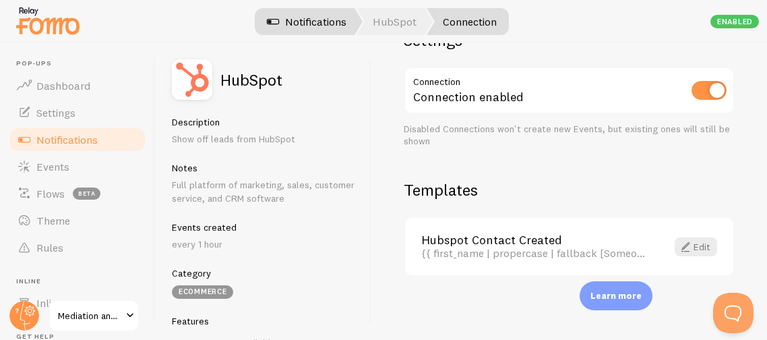
click at [283, 24] on link "Notifications" at bounding box center [307, 21] width 112 height 27
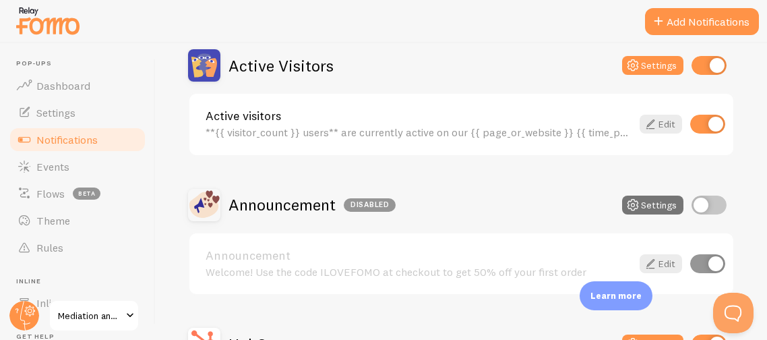
scroll to position [134, 0]
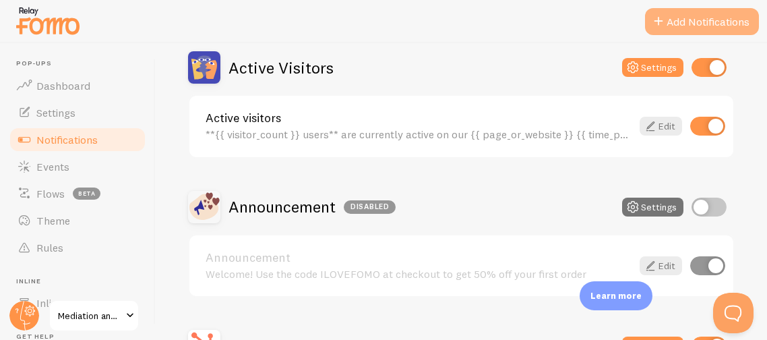
click at [673, 18] on button "Add Notifications" at bounding box center [702, 21] width 114 height 27
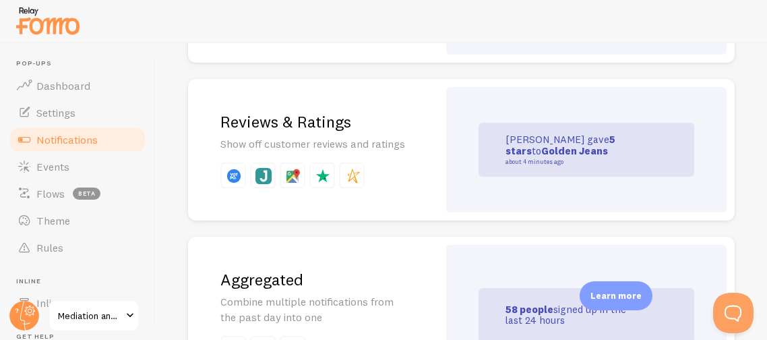
scroll to position [491, 0]
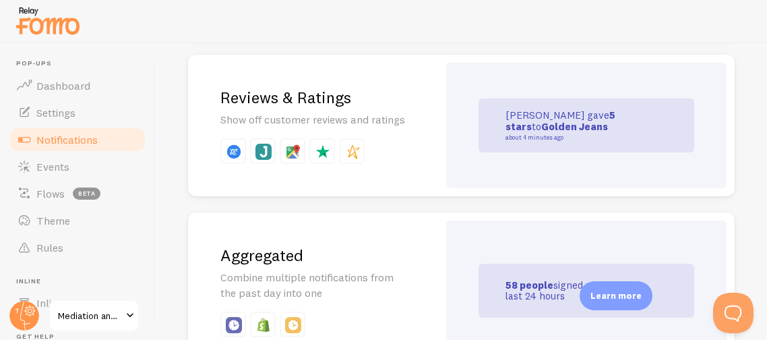
click at [337, 105] on h2 "Reviews & Ratings" at bounding box center [313, 97] width 185 height 21
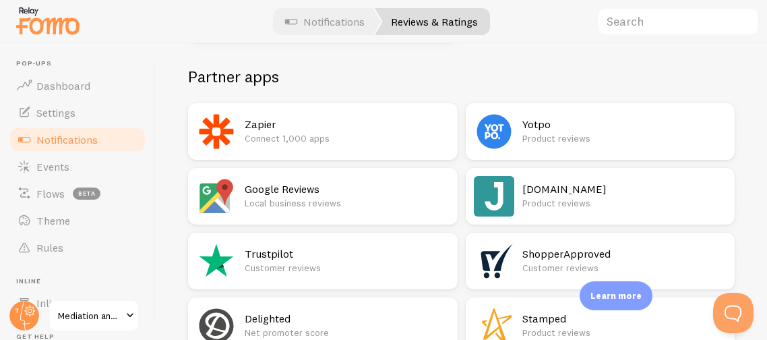
scroll to position [226, 0]
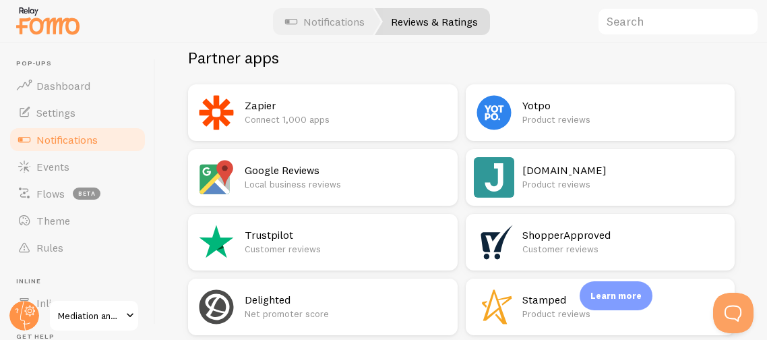
click at [349, 168] on h2 "Google Reviews" at bounding box center [347, 170] width 205 height 14
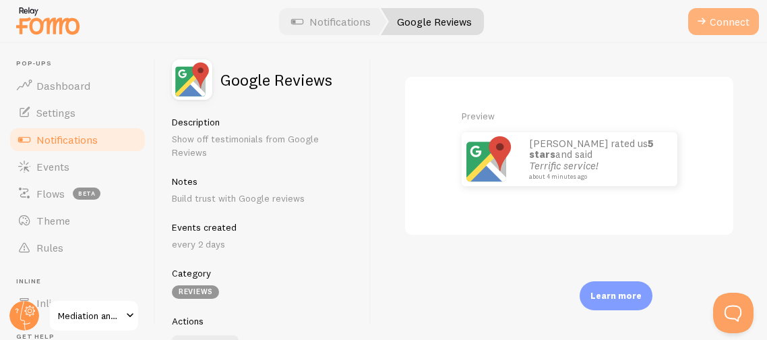
click at [705, 18] on span at bounding box center [702, 21] width 16 height 16
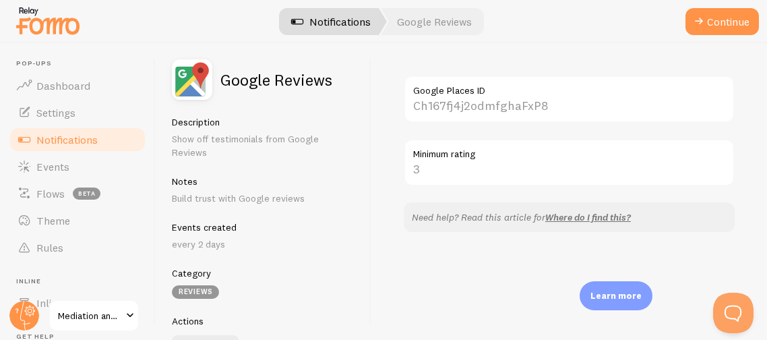
click at [314, 13] on link "Notifications" at bounding box center [331, 21] width 112 height 27
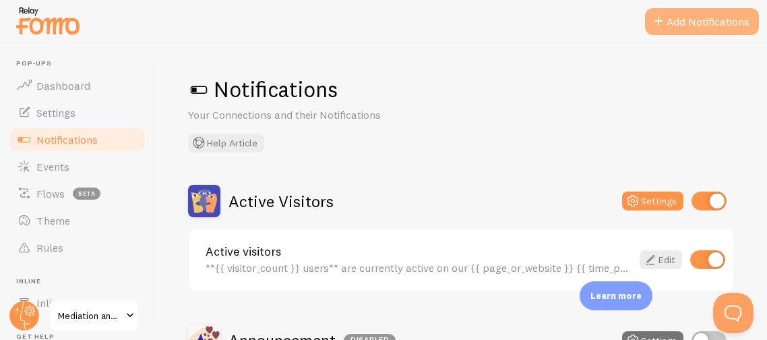
click at [711, 18] on button "Add Notifications" at bounding box center [702, 21] width 114 height 27
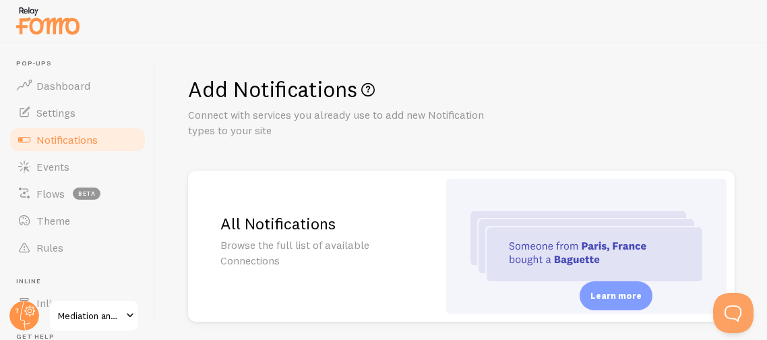
click at [671, 90] on h1 "Add Notifications" at bounding box center [461, 90] width 547 height 28
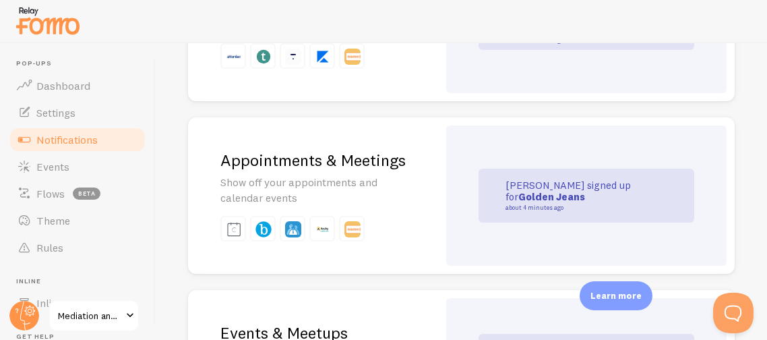
scroll to position [2345, 0]
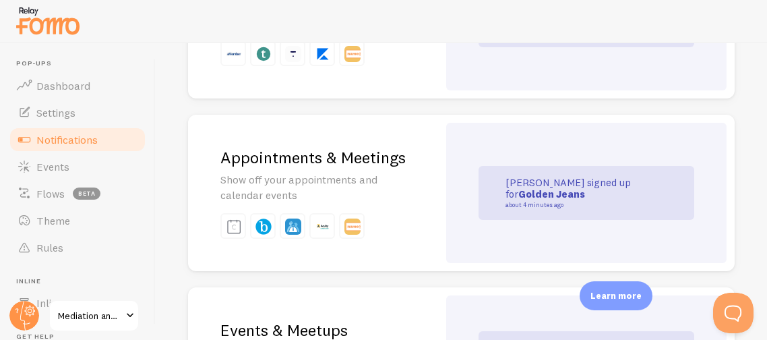
click at [411, 167] on div "Appointments & Meetings Show off your appointments and calendar events" at bounding box center [313, 193] width 250 height 157
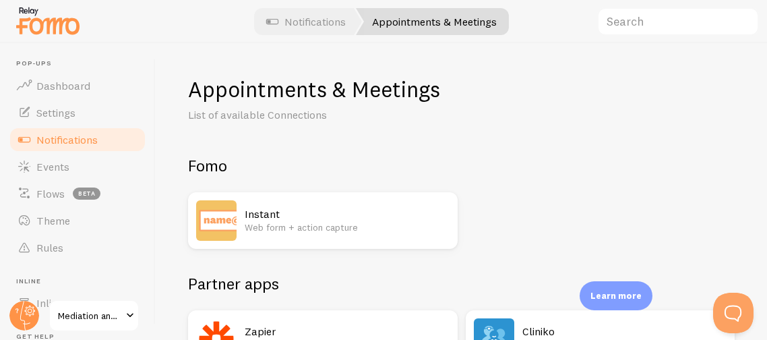
click at [564, 196] on div "Instant Web form + action capture" at bounding box center [461, 220] width 547 height 57
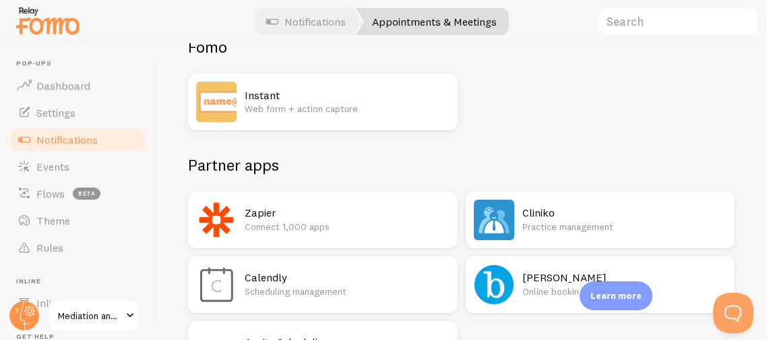
scroll to position [96, 0]
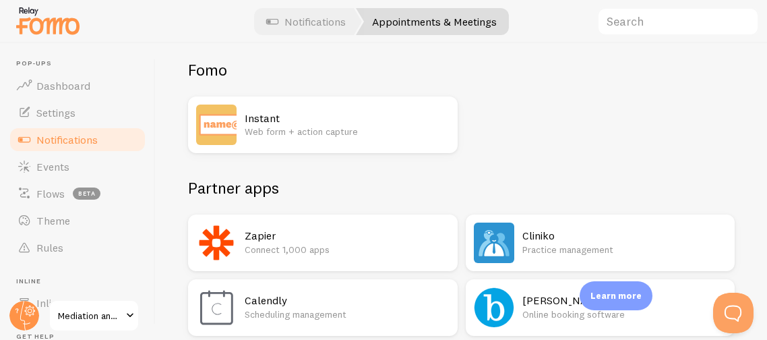
click at [325, 125] on p "Web form + action capture" at bounding box center [347, 131] width 205 height 13
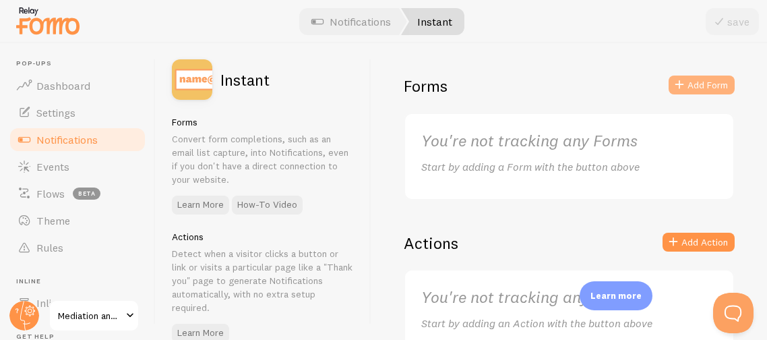
click at [691, 79] on button "Add Form" at bounding box center [702, 85] width 66 height 19
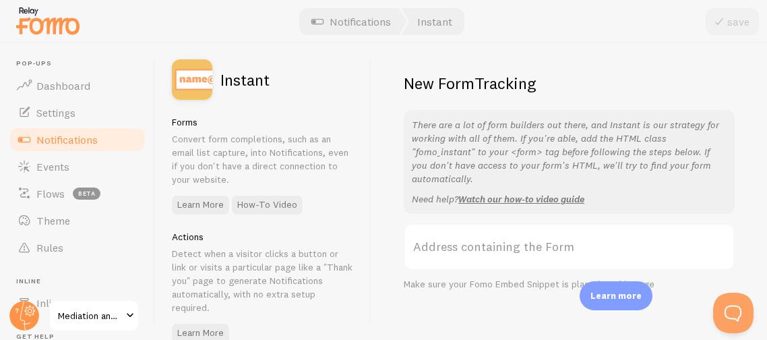
scroll to position [3, 0]
click at [347, 15] on link "Notifications" at bounding box center [351, 21] width 112 height 27
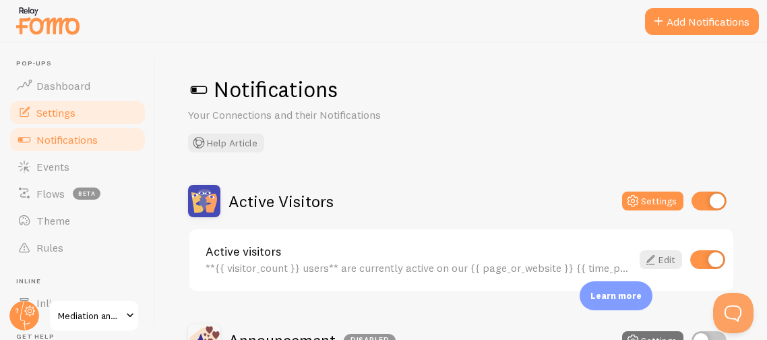
click at [49, 111] on span "Settings" at bounding box center [55, 112] width 39 height 13
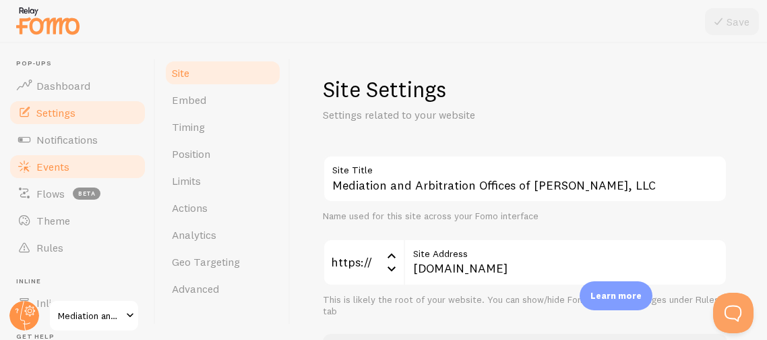
click at [42, 165] on span "Events" at bounding box center [52, 166] width 33 height 13
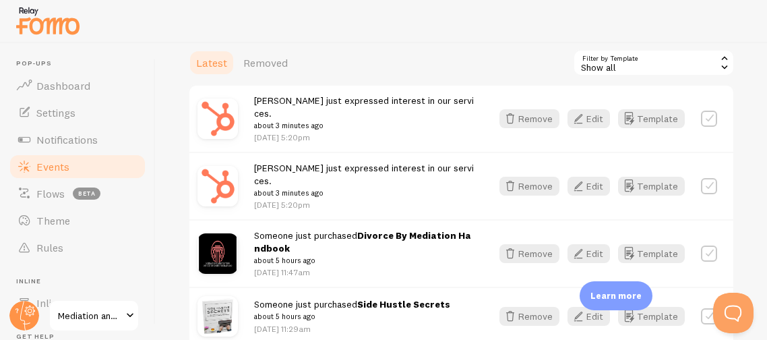
scroll to position [303, 0]
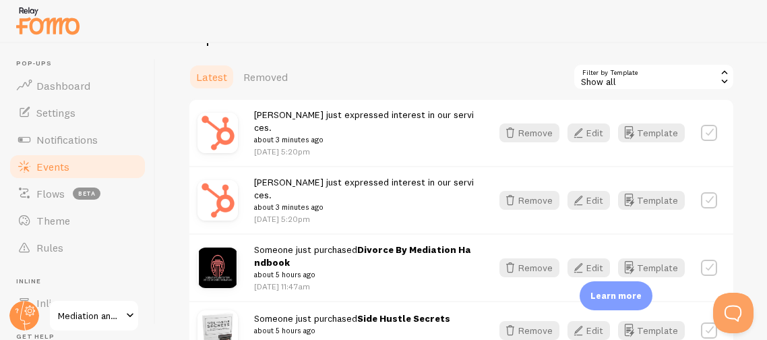
click at [333, 134] on small "about 3 minutes ago" at bounding box center [364, 140] width 221 height 12
click at [322, 116] on span "Brian just expressed interest in our services. about 3 minutes ago" at bounding box center [364, 128] width 221 height 38
click at [593, 128] on button "Edit" at bounding box center [589, 132] width 42 height 19
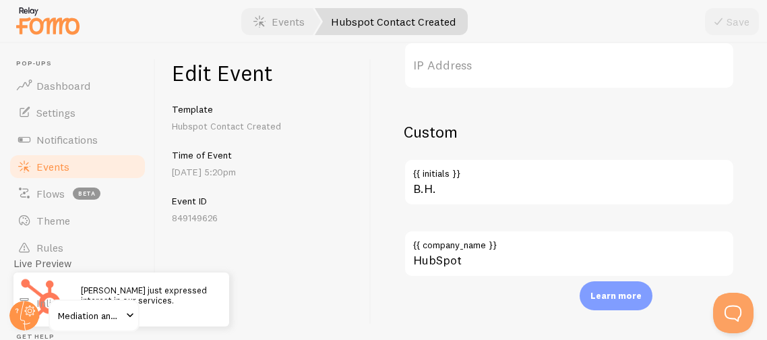
scroll to position [893, 0]
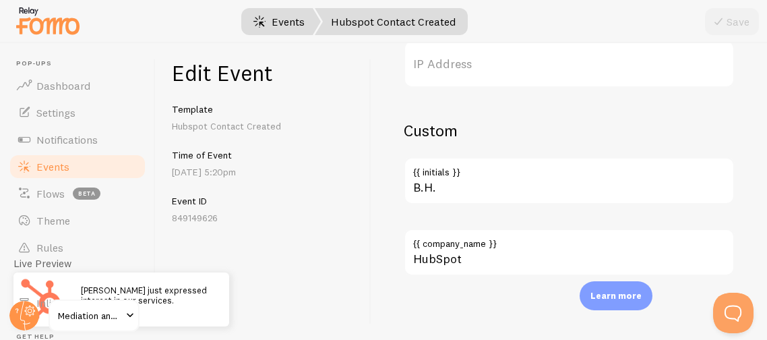
click at [272, 13] on link "Events" at bounding box center [279, 21] width 84 height 27
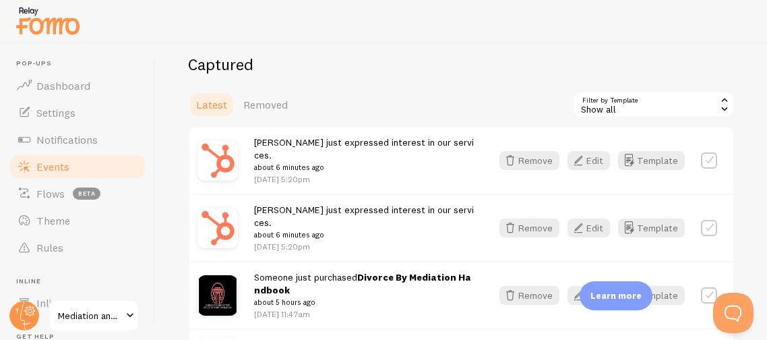
scroll to position [276, 0]
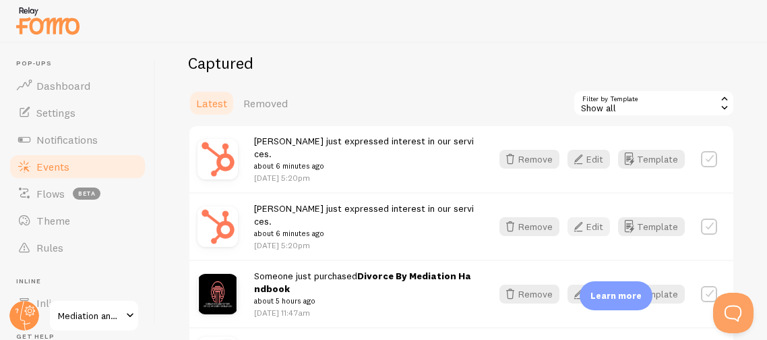
click at [591, 217] on button "Edit" at bounding box center [589, 226] width 42 height 19
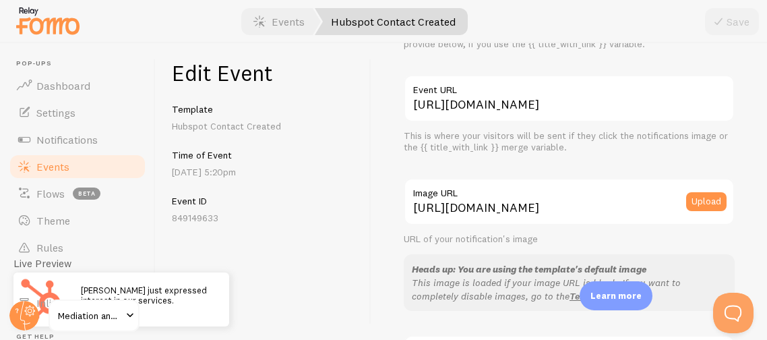
scroll to position [140, 0]
click at [276, 18] on link "Events" at bounding box center [279, 21] width 84 height 27
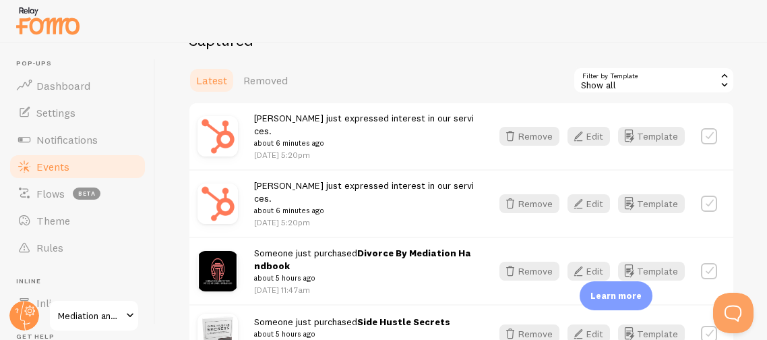
scroll to position [291, 0]
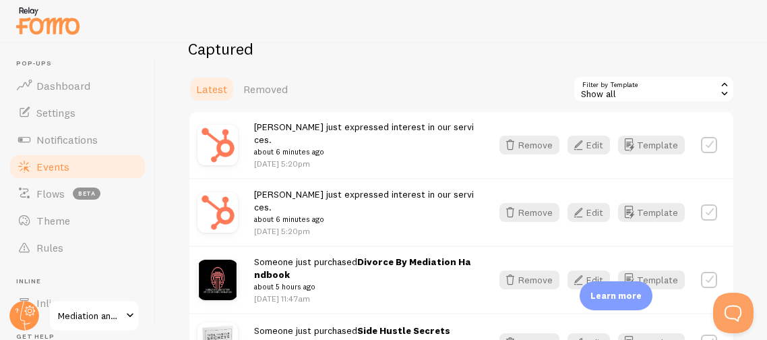
click at [711, 137] on label at bounding box center [709, 145] width 16 height 16
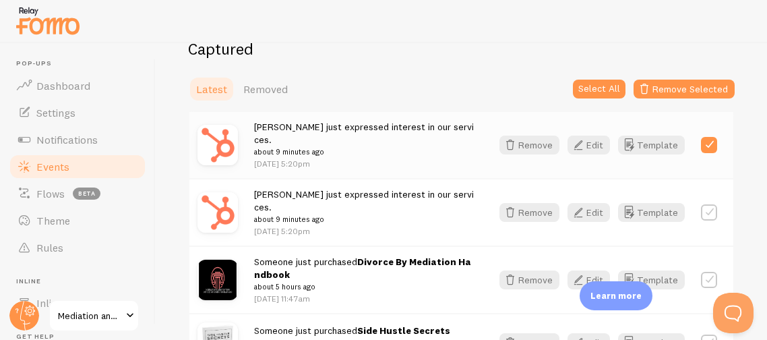
click at [707, 138] on label at bounding box center [709, 145] width 16 height 16
checkbox input "false"
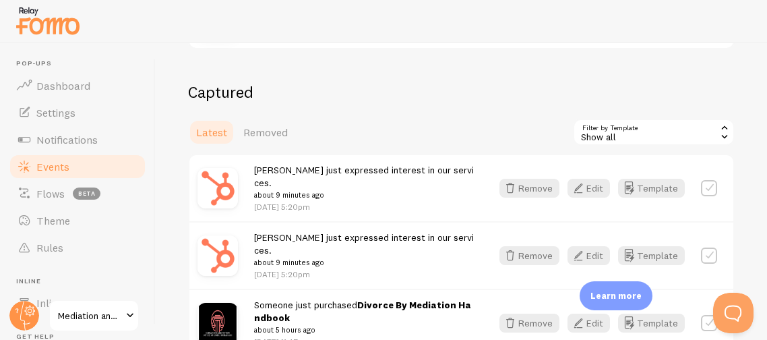
scroll to position [228, 0]
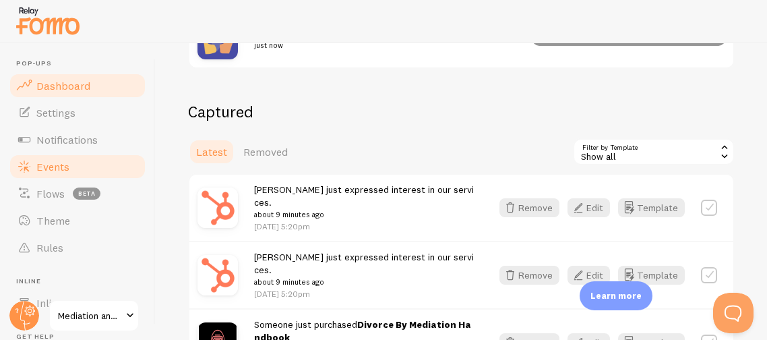
click at [69, 82] on span "Dashboard" at bounding box center [63, 85] width 54 height 13
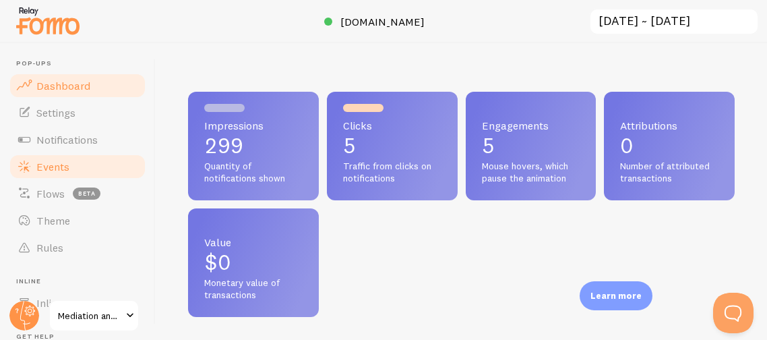
click at [49, 164] on span "Events" at bounding box center [52, 166] width 33 height 13
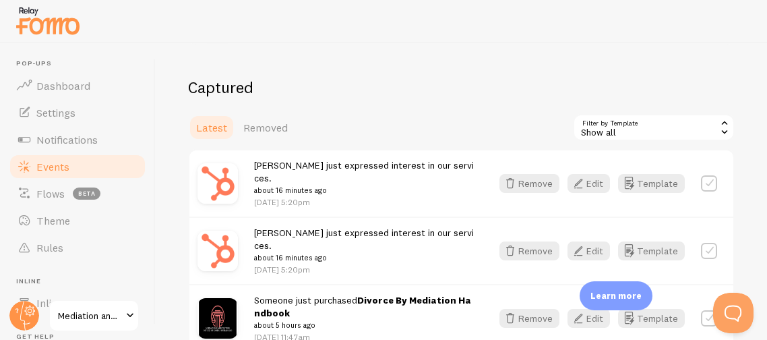
scroll to position [253, 0]
click at [529, 173] on button "Remove" at bounding box center [530, 182] width 60 height 19
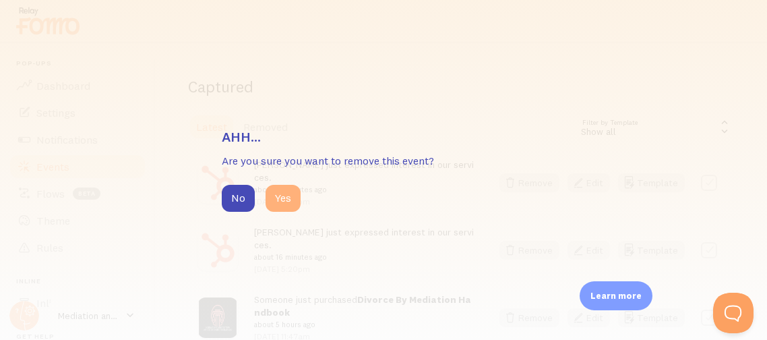
click at [272, 199] on button "Yes" at bounding box center [283, 198] width 35 height 27
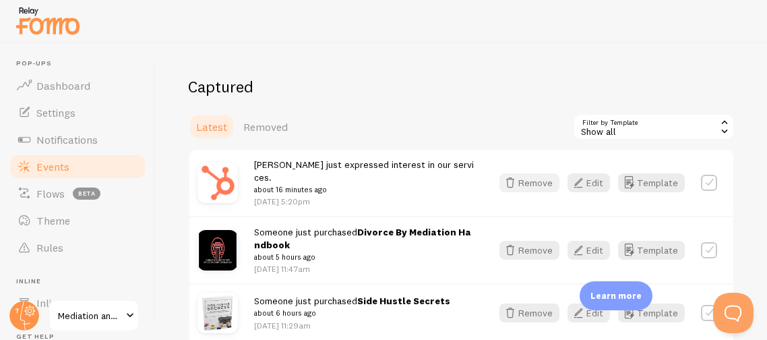
click at [526, 178] on button "Remove" at bounding box center [530, 182] width 60 height 19
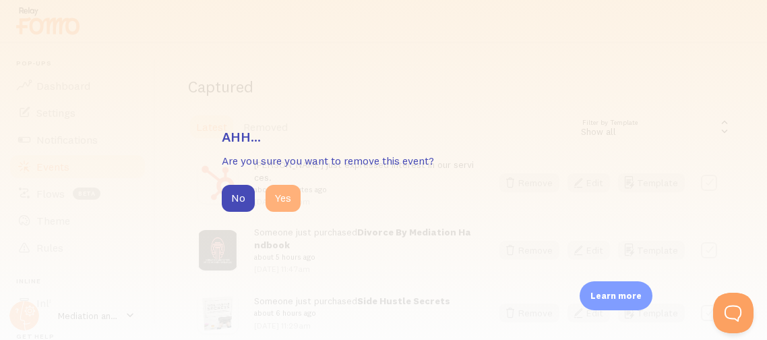
click at [278, 198] on button "Yes" at bounding box center [283, 198] width 35 height 27
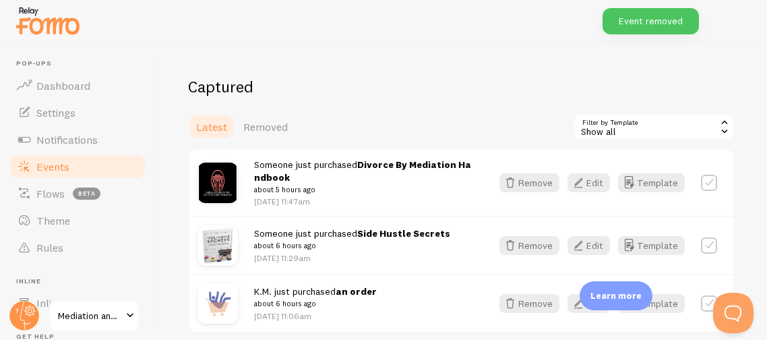
click at [476, 94] on h2 "Captured" at bounding box center [461, 86] width 547 height 21
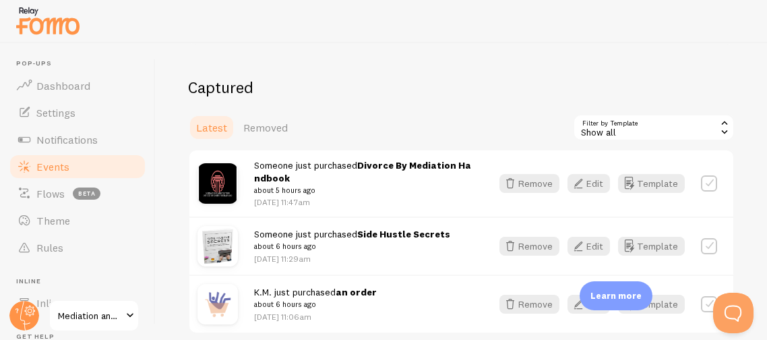
scroll to position [235, 0]
